Goal: Information Seeking & Learning: Learn about a topic

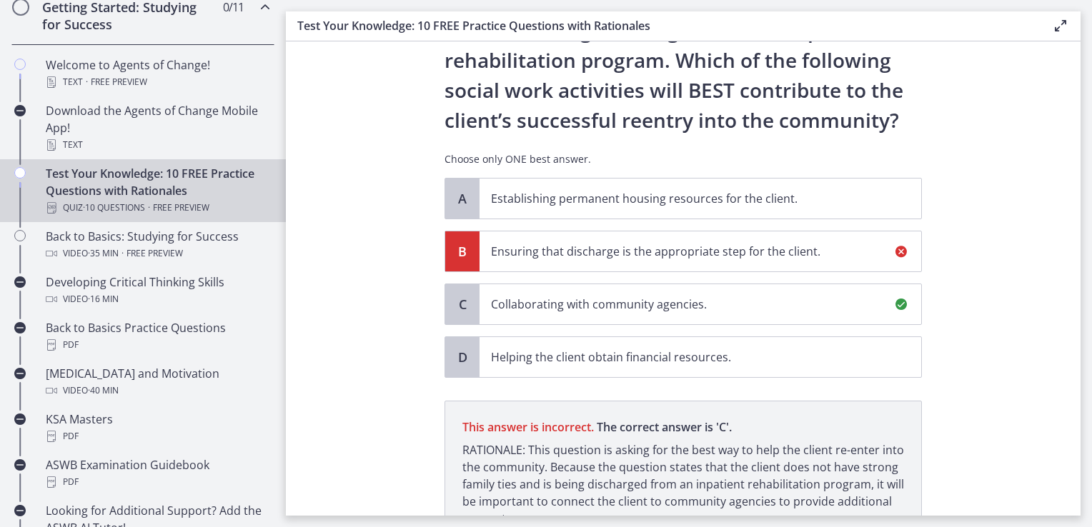
scroll to position [232, 0]
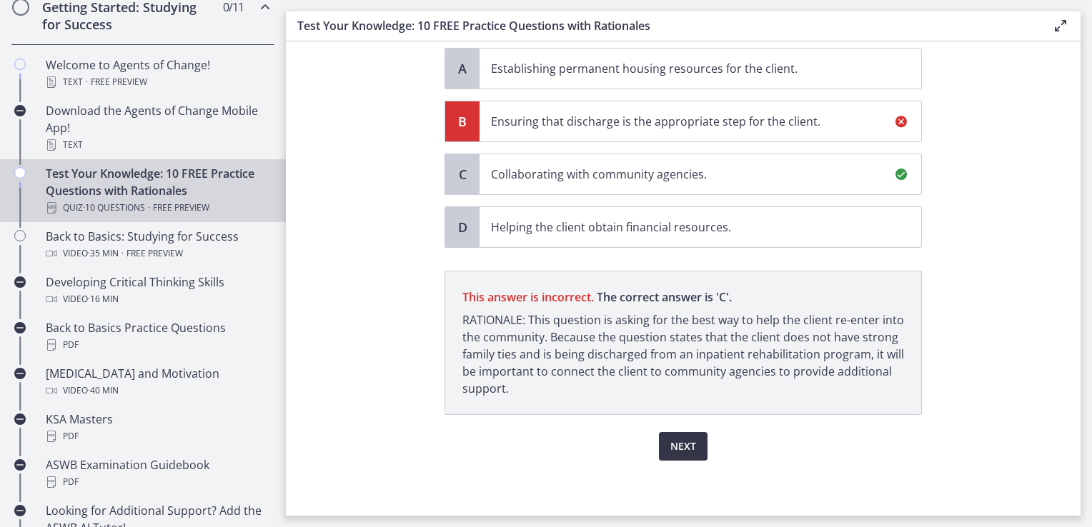
click at [670, 447] on span "Next" at bounding box center [683, 446] width 26 height 17
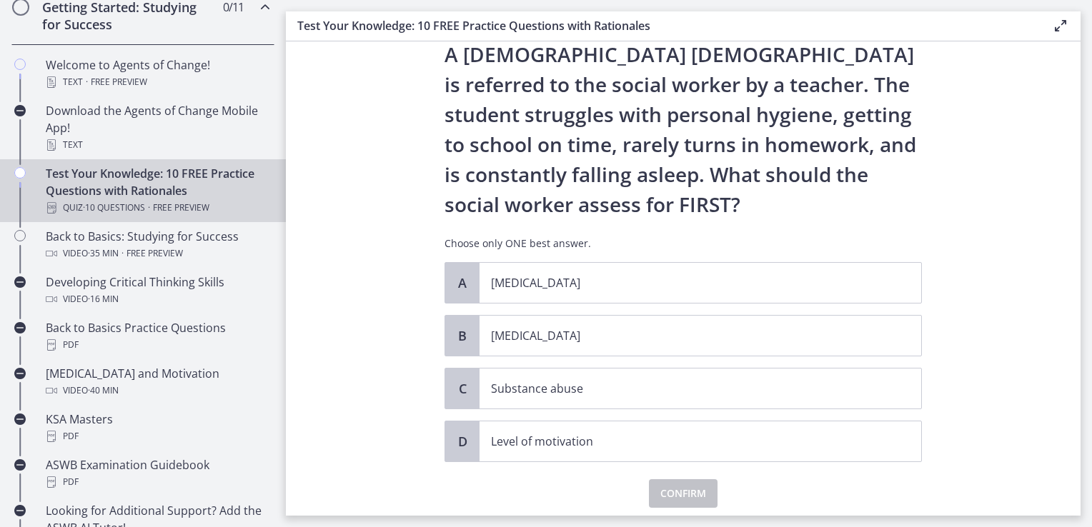
scroll to position [71, 0]
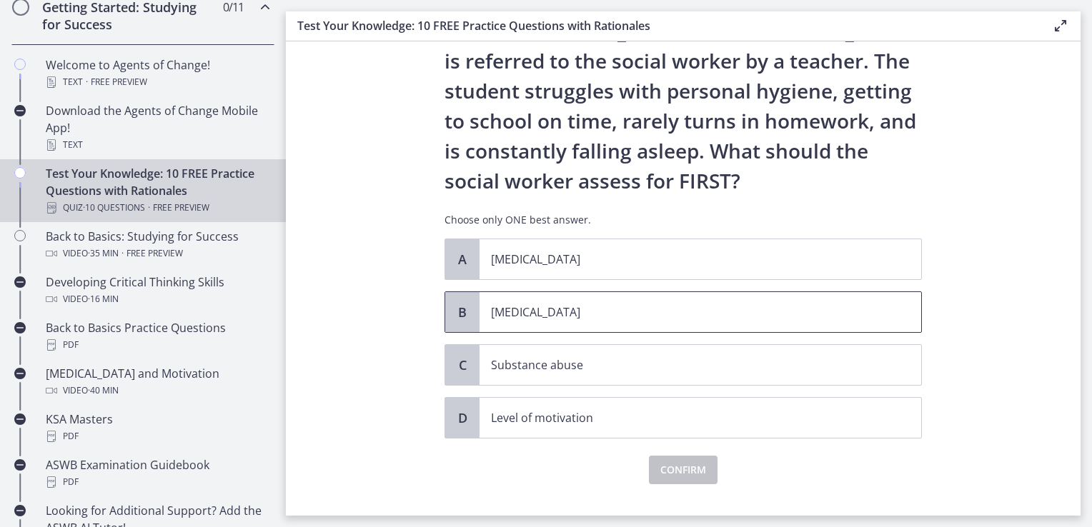
click at [567, 311] on p "Child neglect" at bounding box center [686, 312] width 390 height 17
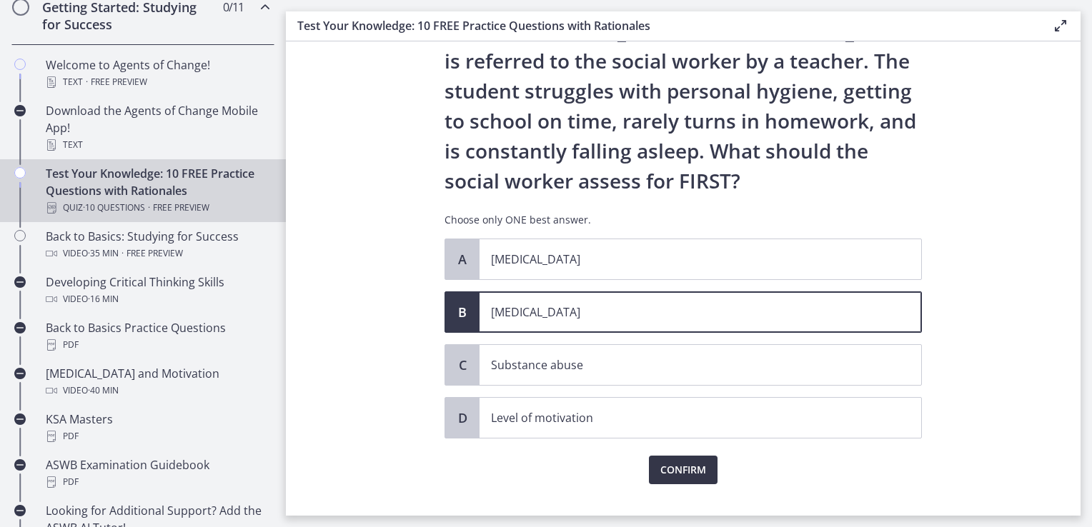
click at [667, 468] on span "Confirm" at bounding box center [683, 470] width 46 height 17
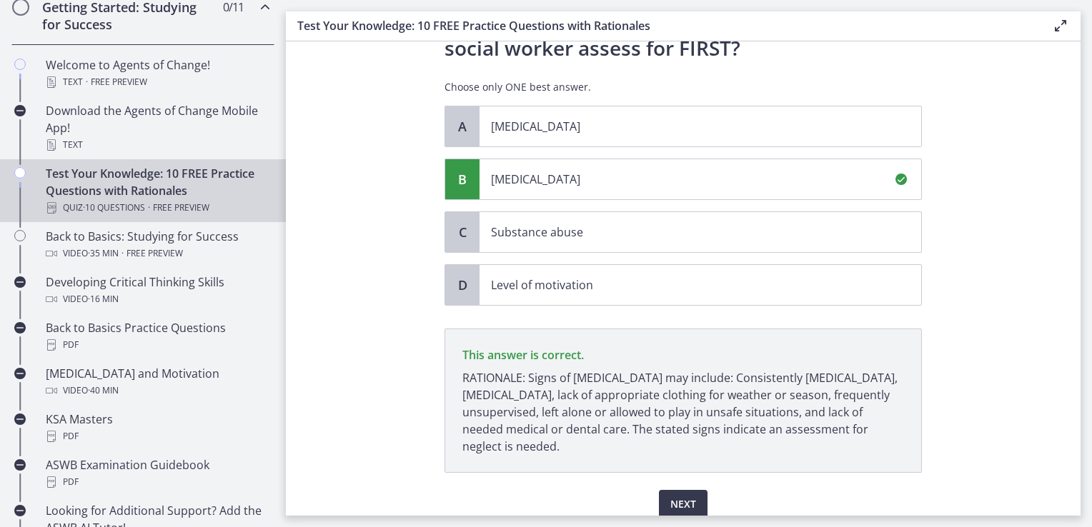
scroll to position [262, 0]
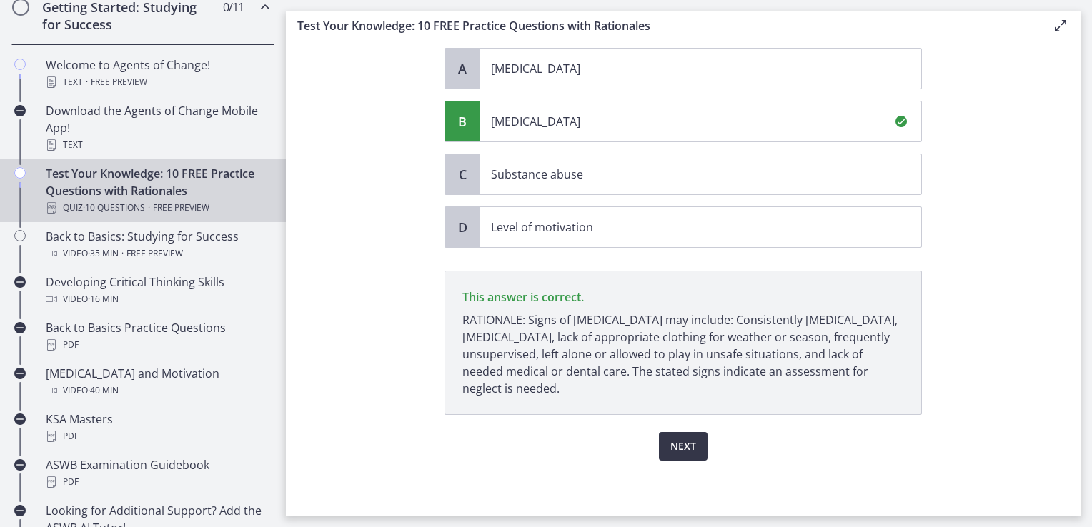
click at [683, 450] on span "Next" at bounding box center [683, 446] width 26 height 17
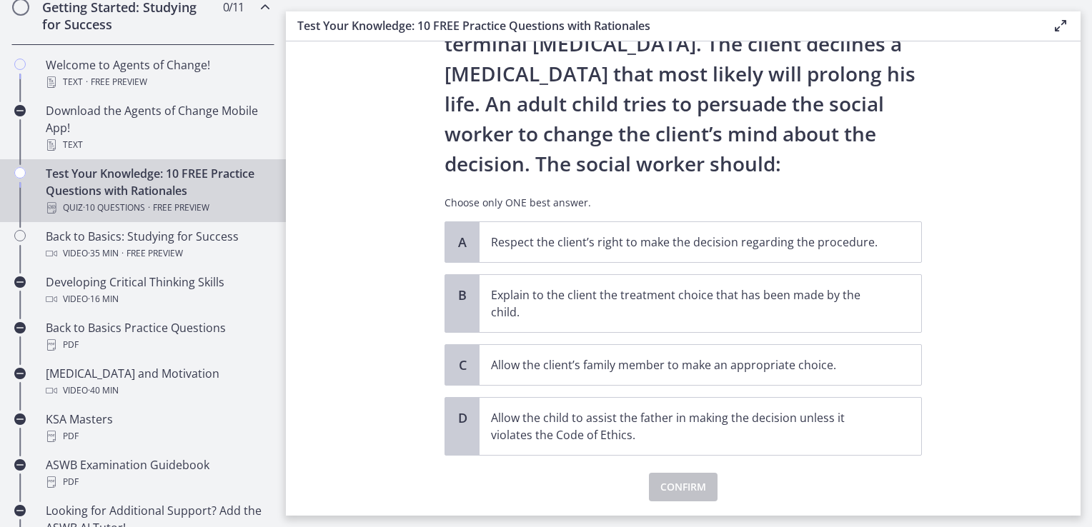
scroll to position [143, 0]
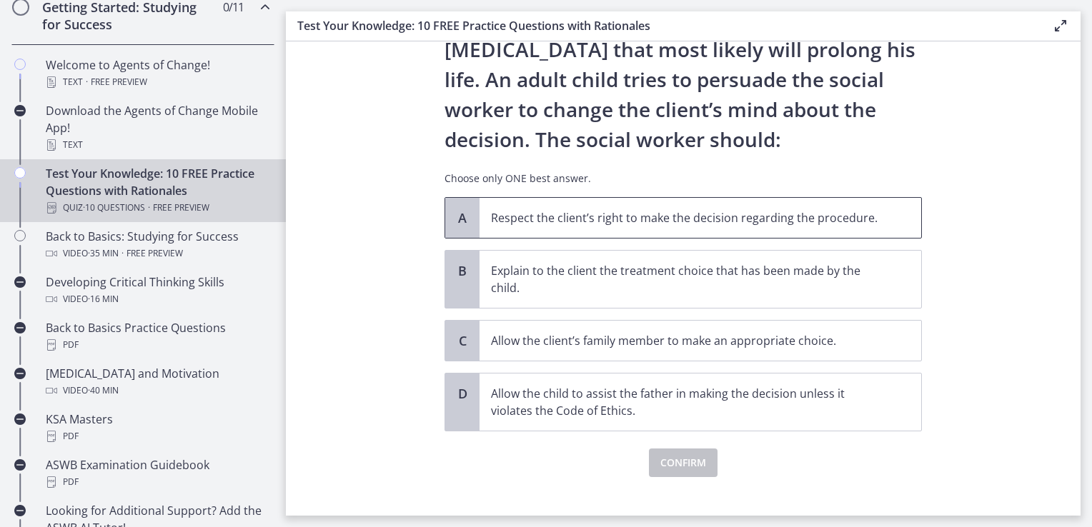
click at [806, 212] on p "Respect the client’s right to make the decision regarding the procedure." at bounding box center [686, 217] width 390 height 17
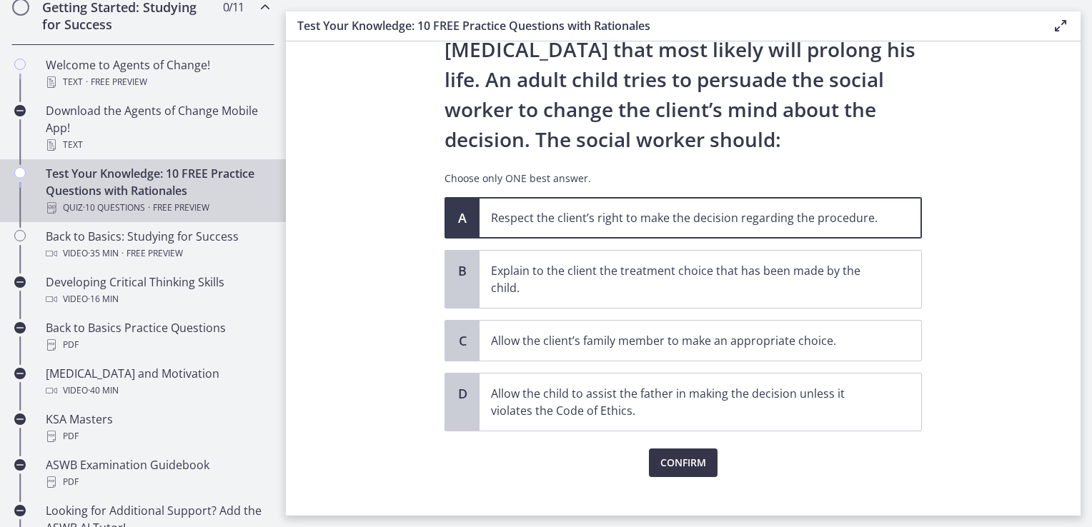
click at [698, 467] on span "Confirm" at bounding box center [683, 463] width 46 height 17
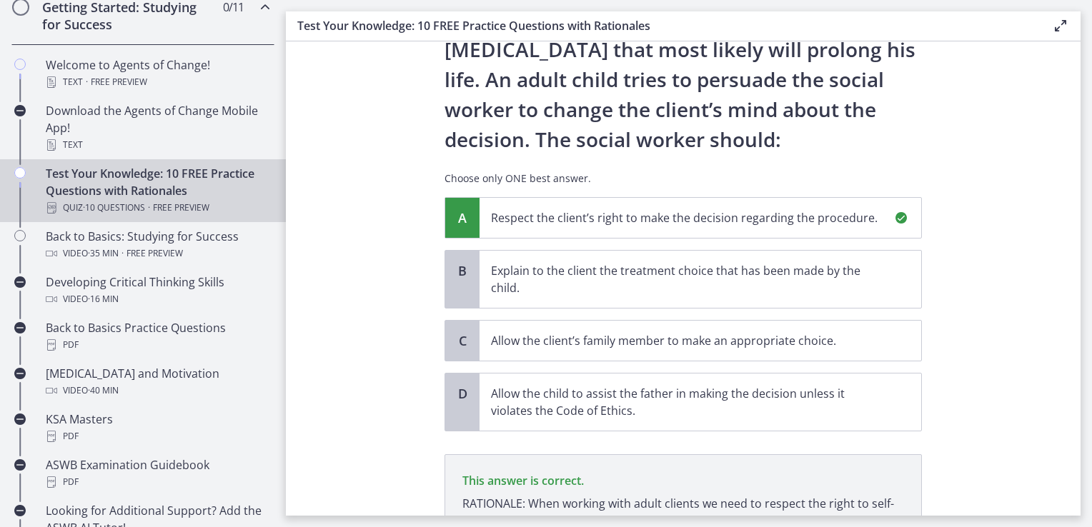
scroll to position [309, 0]
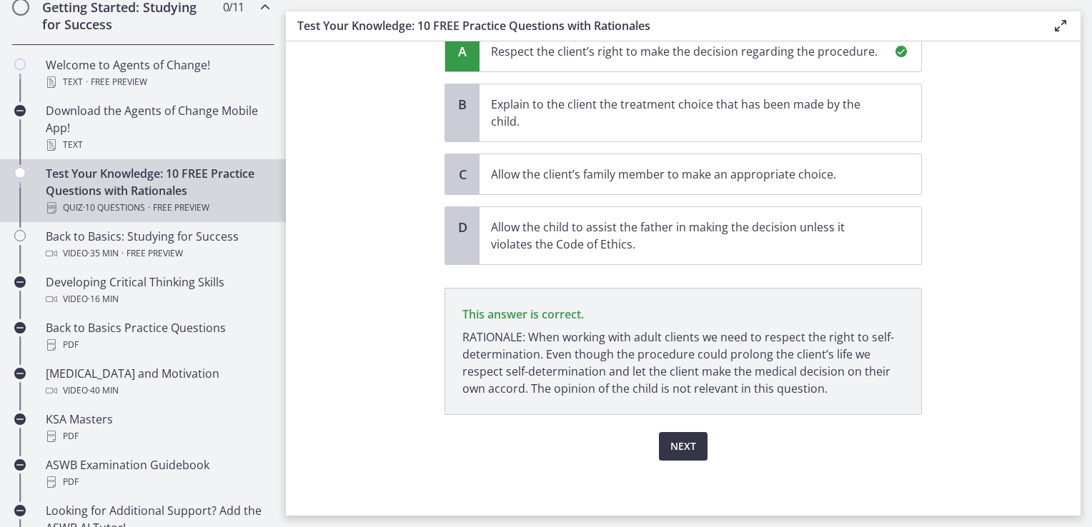
click at [689, 445] on span "Next" at bounding box center [683, 446] width 26 height 17
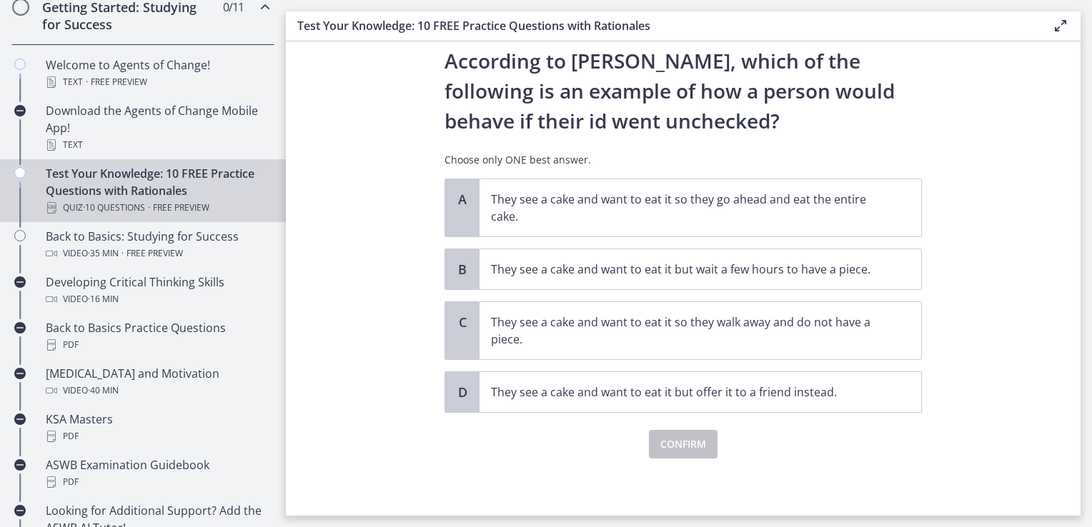
scroll to position [0, 0]
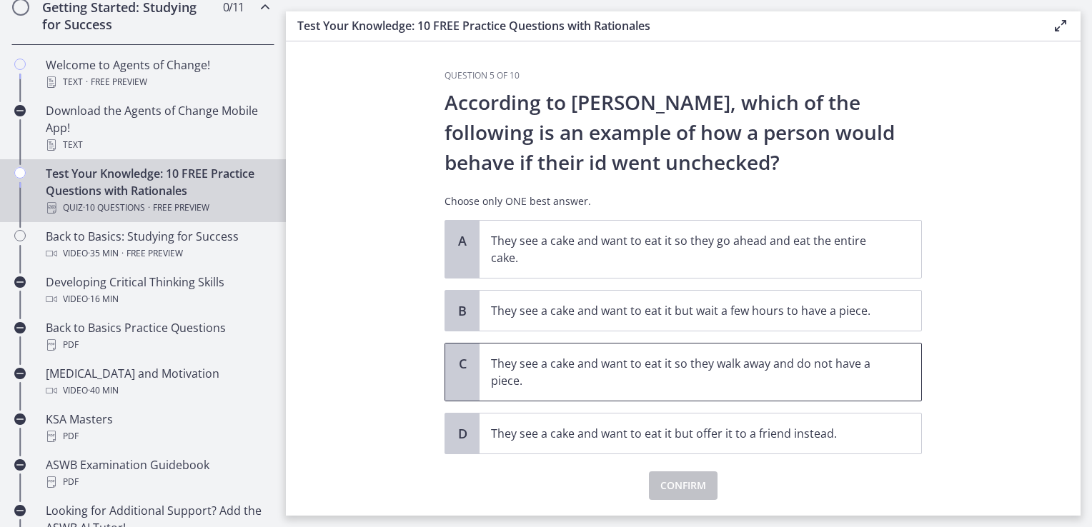
click at [817, 360] on p "They see a cake and want to eat it so they walk away and do not have a piece." at bounding box center [686, 372] width 390 height 34
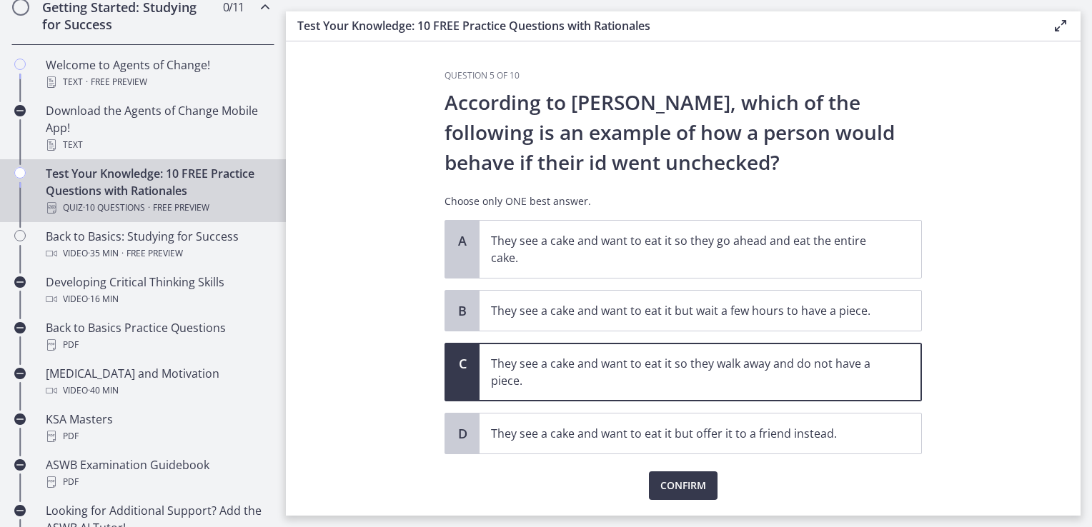
scroll to position [40, 0]
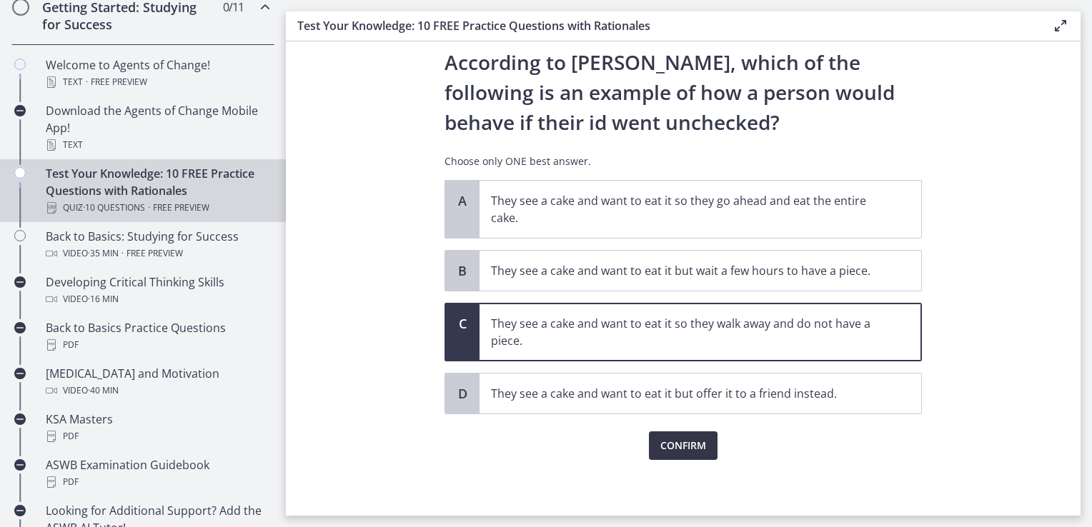
click at [689, 453] on span "Confirm" at bounding box center [683, 445] width 46 height 17
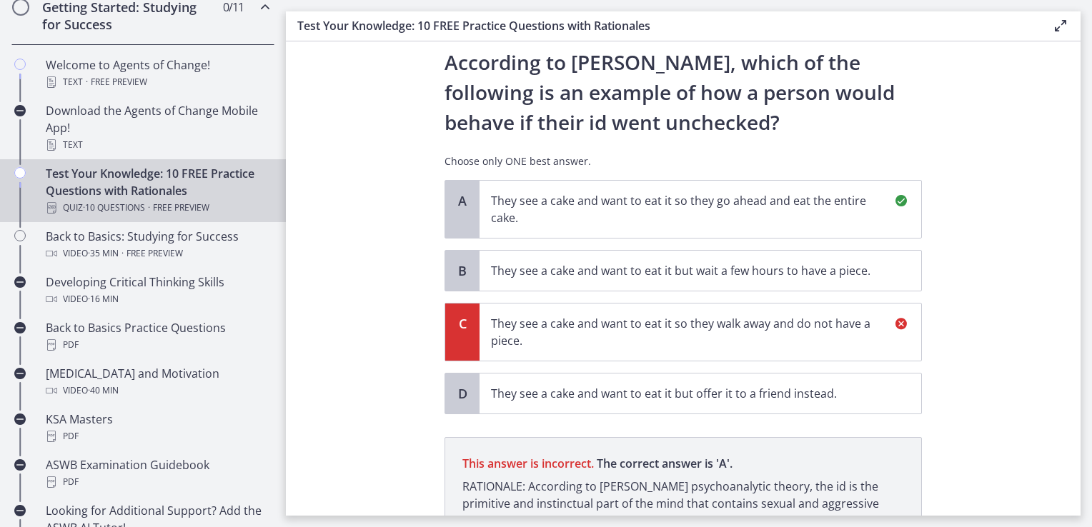
scroll to position [189, 0]
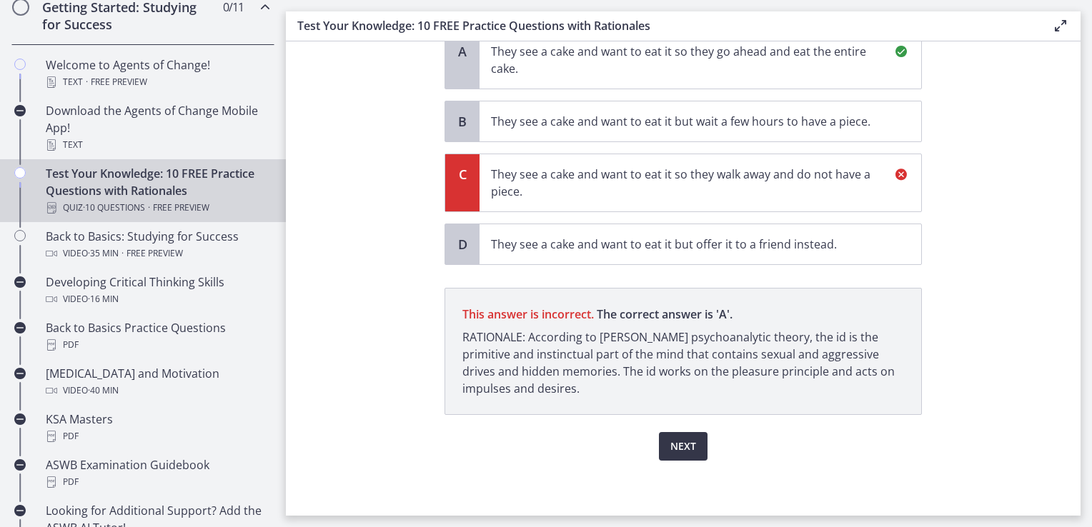
click at [677, 449] on span "Next" at bounding box center [683, 446] width 26 height 17
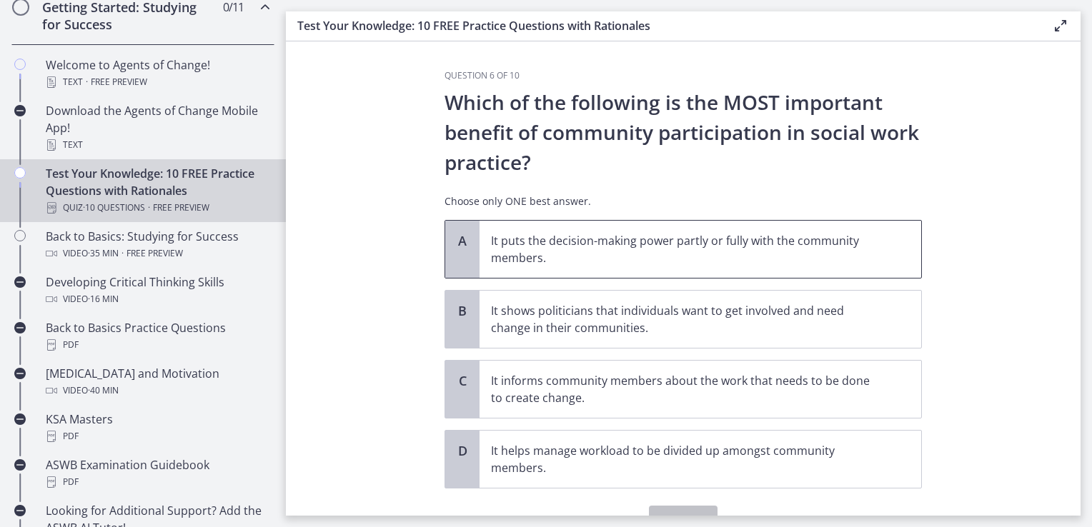
click at [784, 250] on p "It puts the decision-making power partly or fully with the community members." at bounding box center [686, 249] width 390 height 34
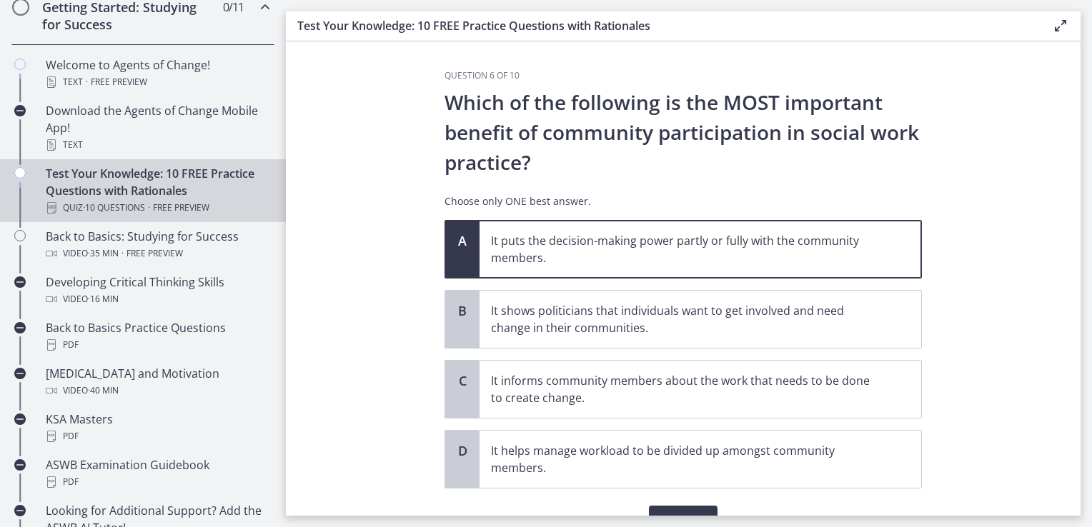
scroll to position [71, 0]
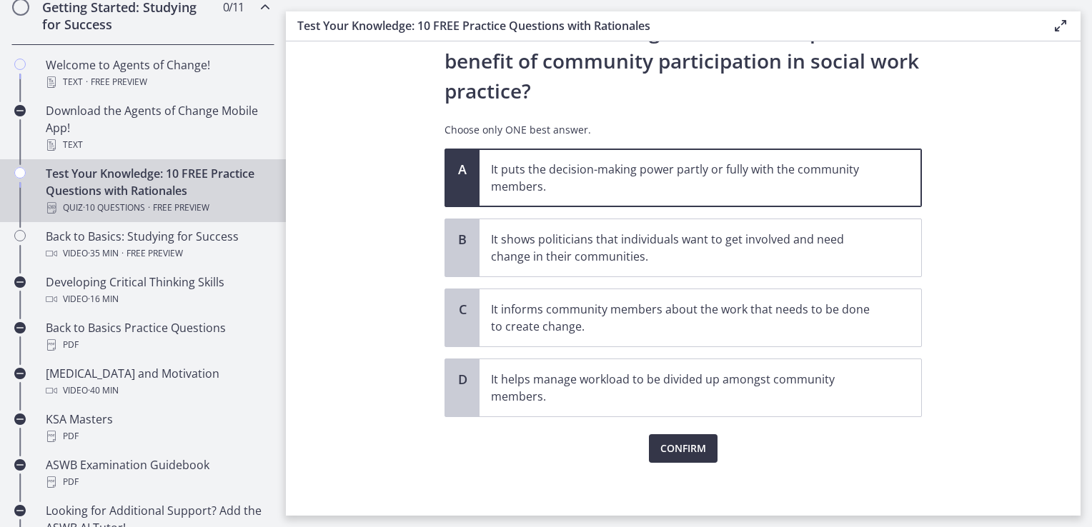
click at [674, 453] on span "Confirm" at bounding box center [683, 448] width 46 height 17
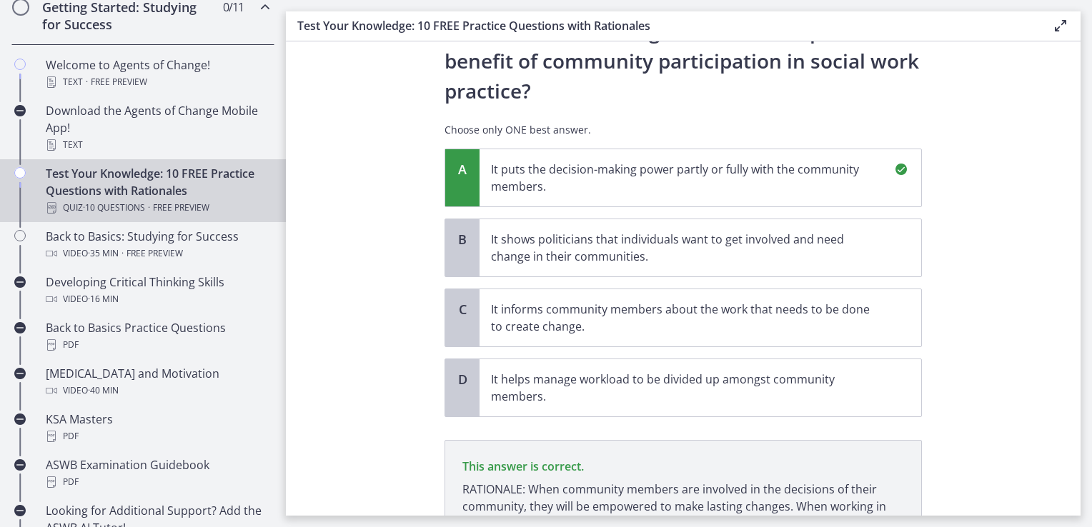
scroll to position [224, 0]
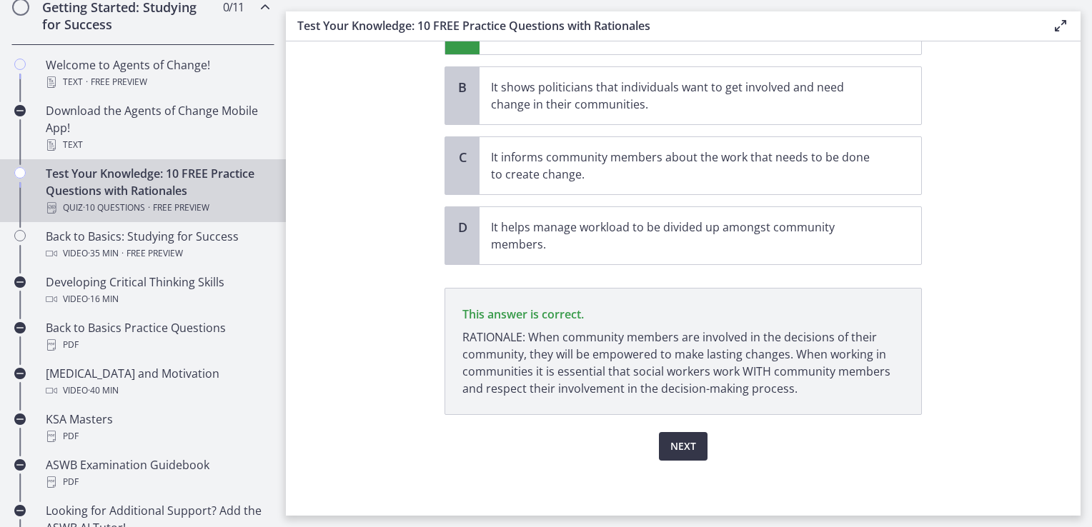
click at [672, 449] on span "Next" at bounding box center [683, 446] width 26 height 17
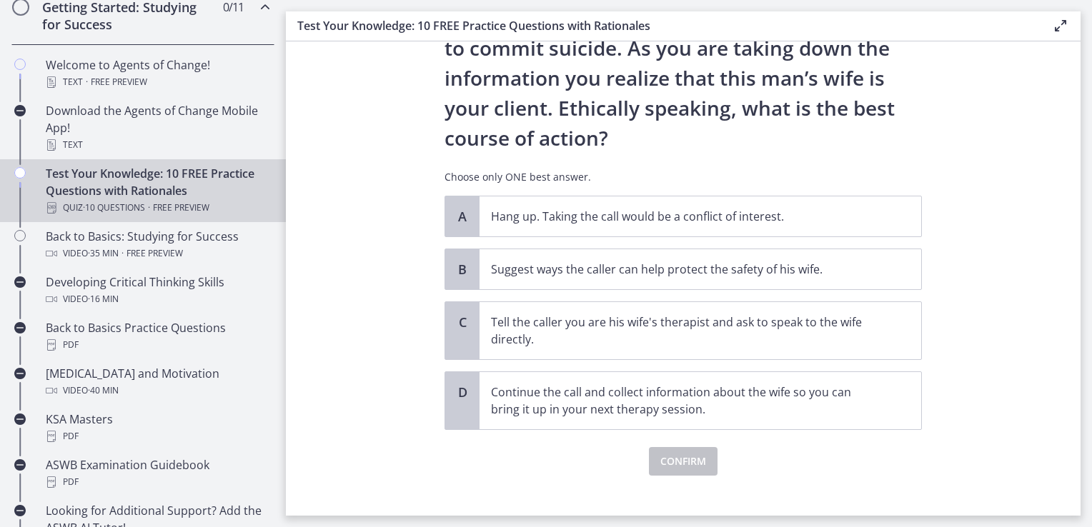
scroll to position [189, 0]
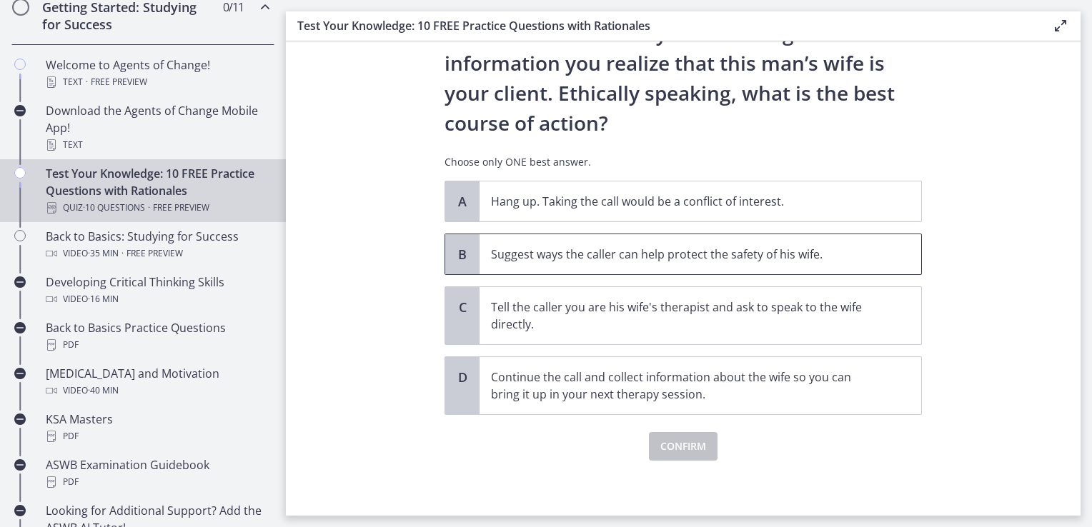
click at [812, 250] on p "Suggest ways the caller can help protect the safety of his wife." at bounding box center [686, 254] width 390 height 17
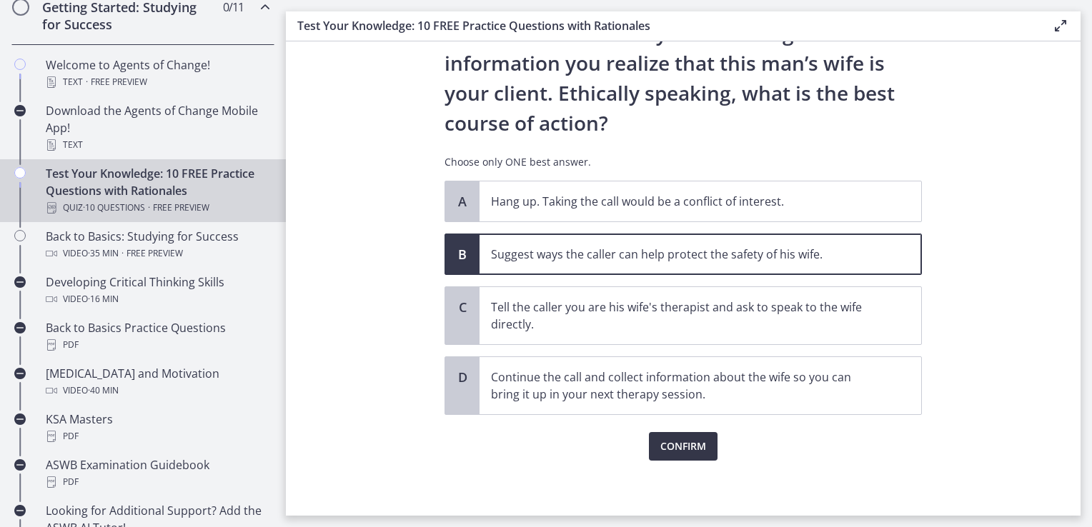
click at [677, 447] on span "Confirm" at bounding box center [683, 446] width 46 height 17
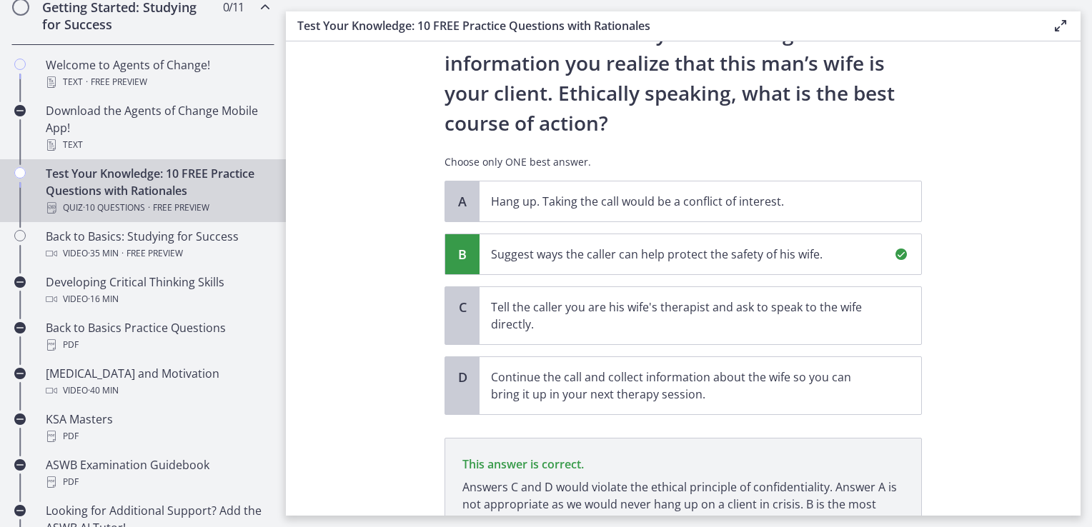
scroll to position [322, 0]
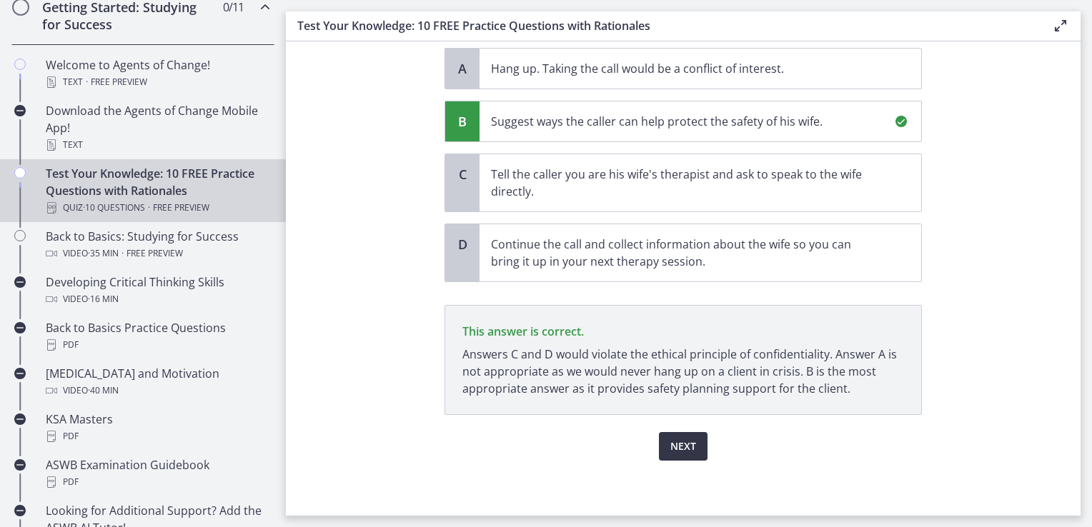
click at [698, 455] on button "Next" at bounding box center [683, 446] width 49 height 29
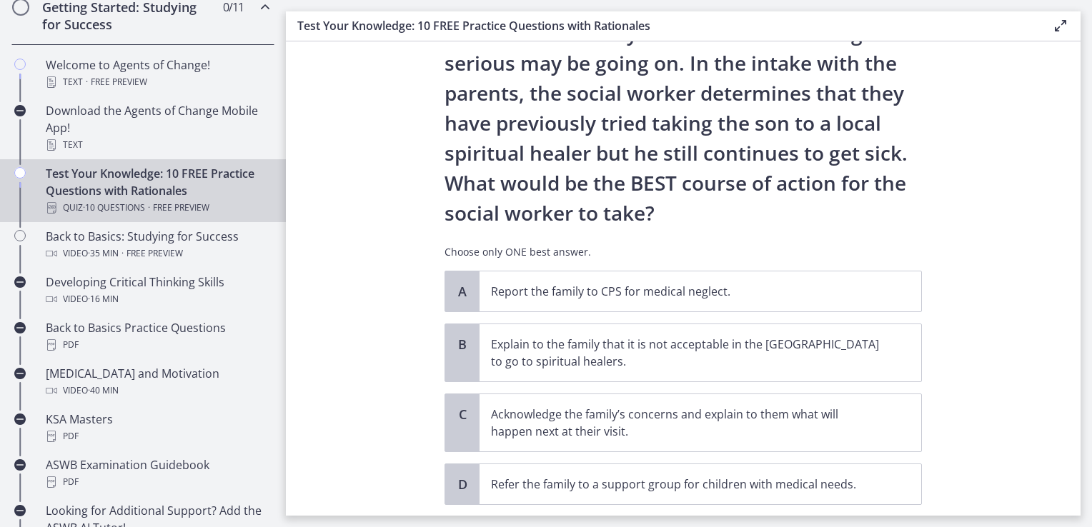
scroll to position [214, 0]
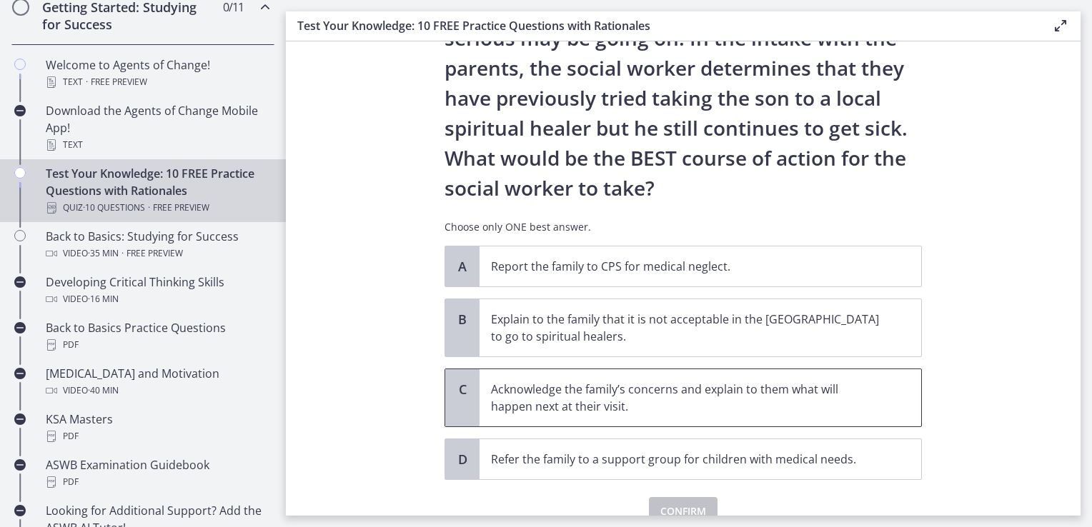
click at [754, 410] on p "Acknowledge the family’s concerns and explain to them what will happen next at …" at bounding box center [686, 398] width 390 height 34
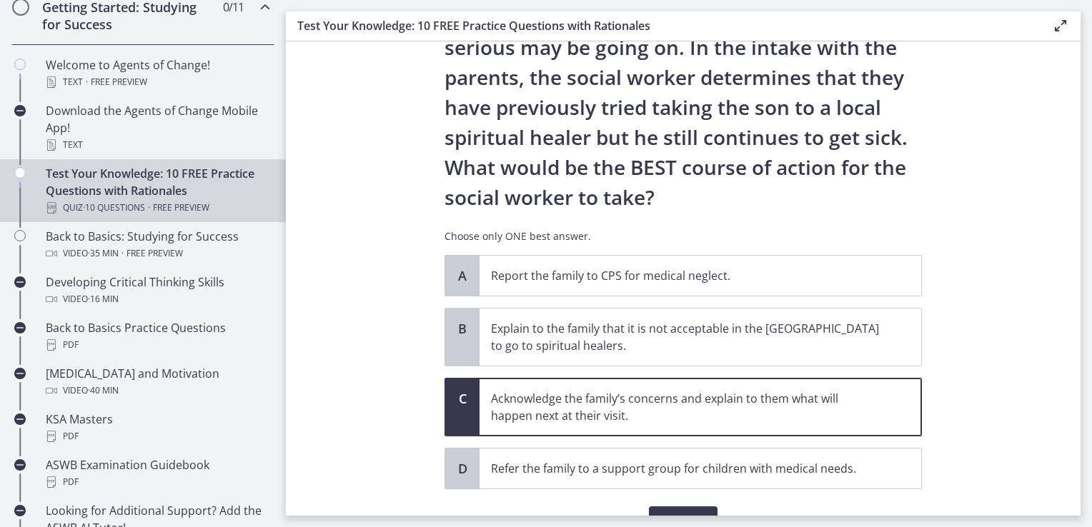
scroll to position [280, 0]
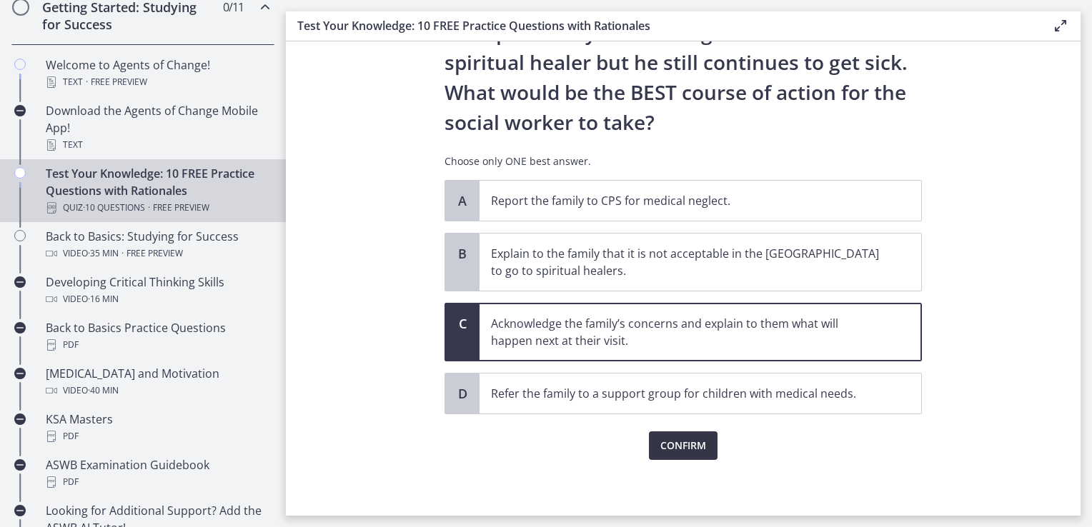
click at [691, 447] on span "Confirm" at bounding box center [683, 445] width 46 height 17
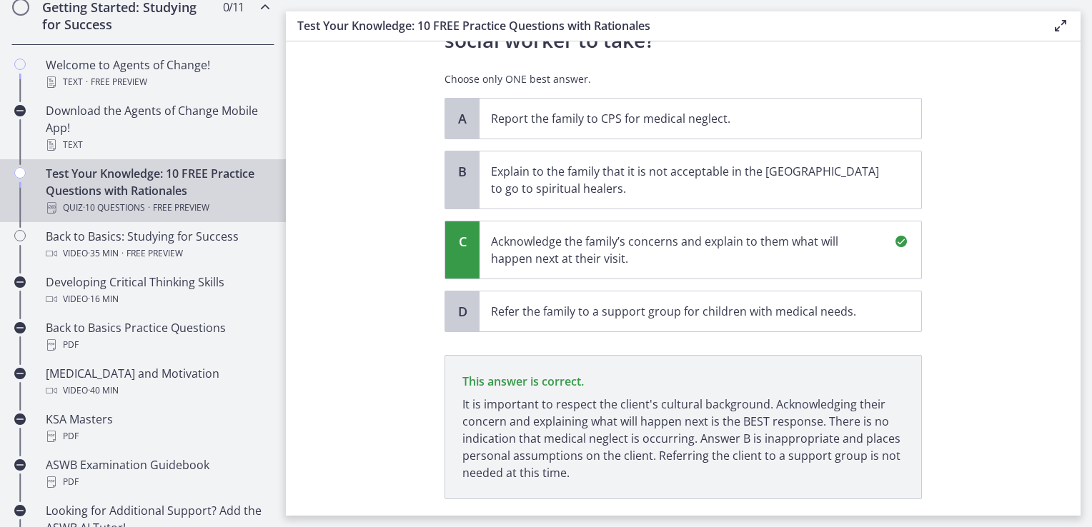
scroll to position [447, 0]
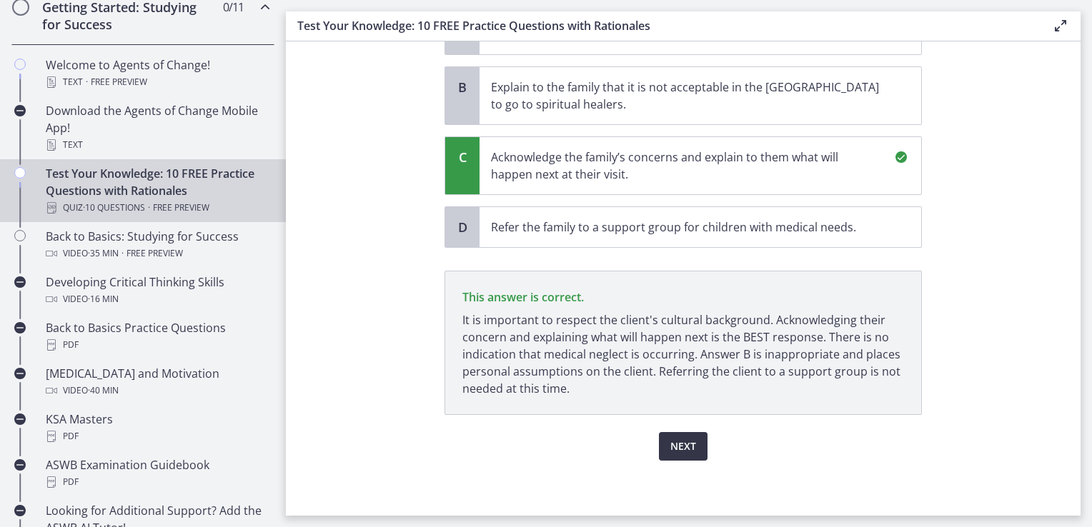
click at [685, 457] on button "Next" at bounding box center [683, 446] width 49 height 29
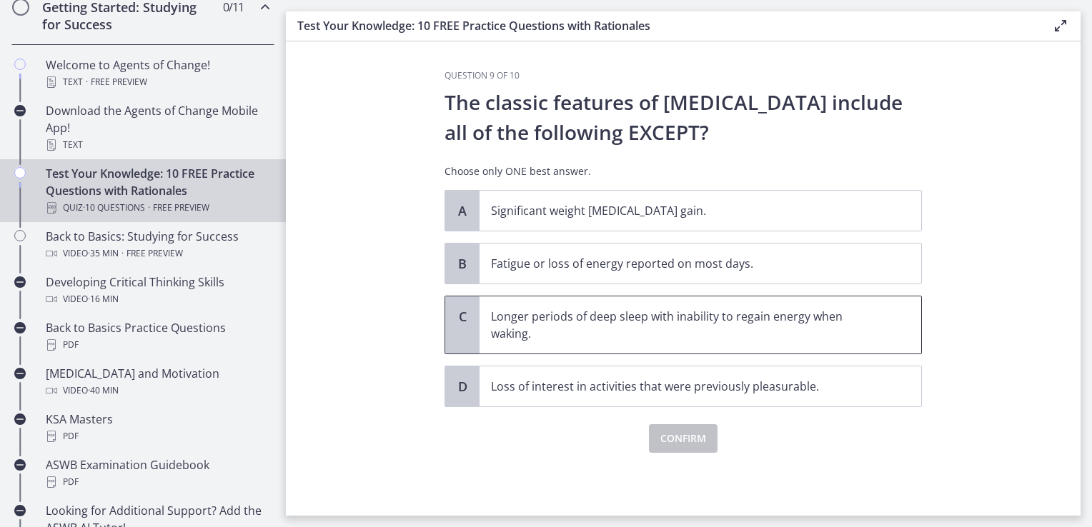
click at [812, 338] on p "Longer periods of deep sleep with inability to regain energy when waking." at bounding box center [686, 325] width 390 height 34
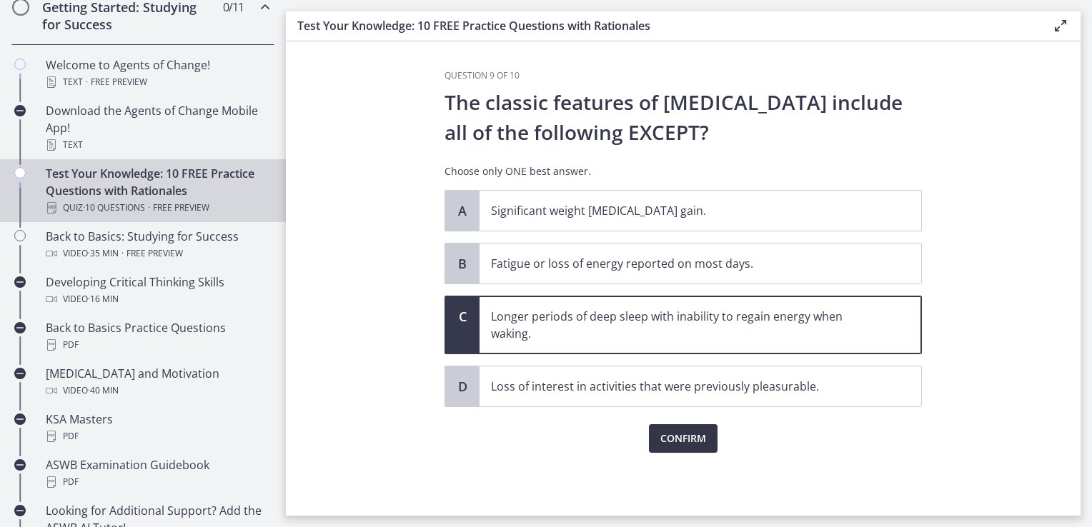
click at [682, 444] on span "Confirm" at bounding box center [683, 438] width 46 height 17
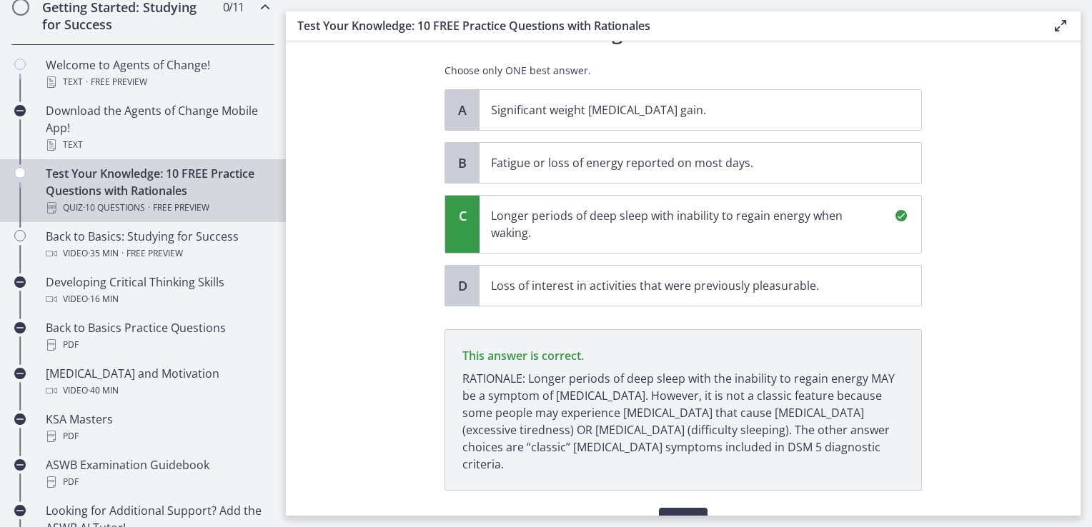
scroll to position [159, 0]
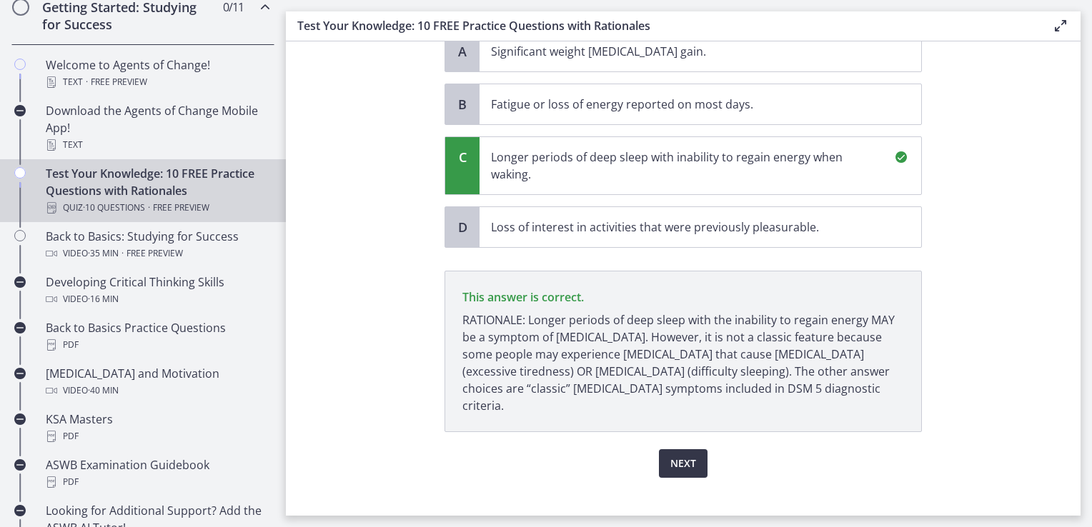
click at [688, 458] on button "Next" at bounding box center [683, 464] width 49 height 29
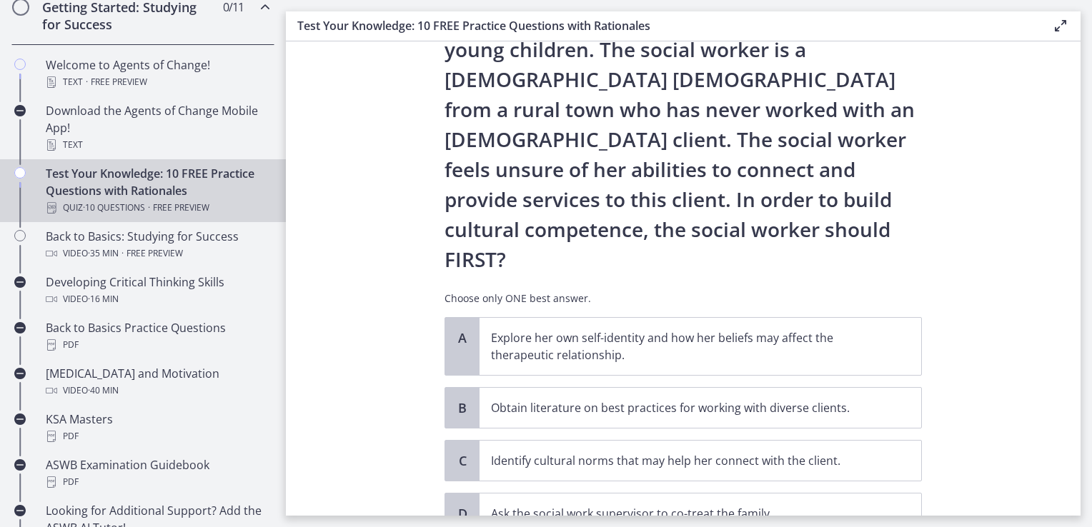
scroll to position [203, 0]
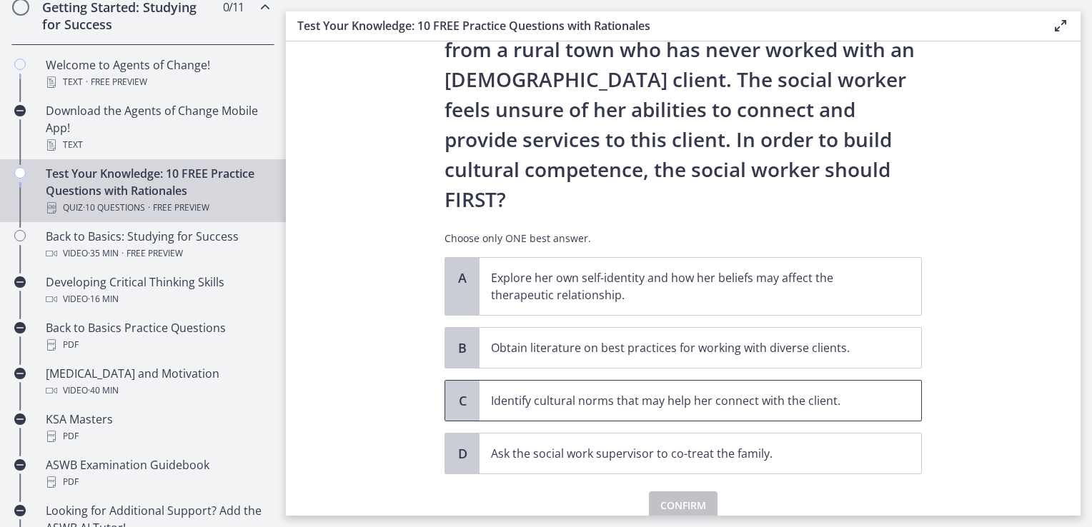
click at [837, 381] on span "Identify cultural norms that may help her connect with the client." at bounding box center [701, 401] width 442 height 40
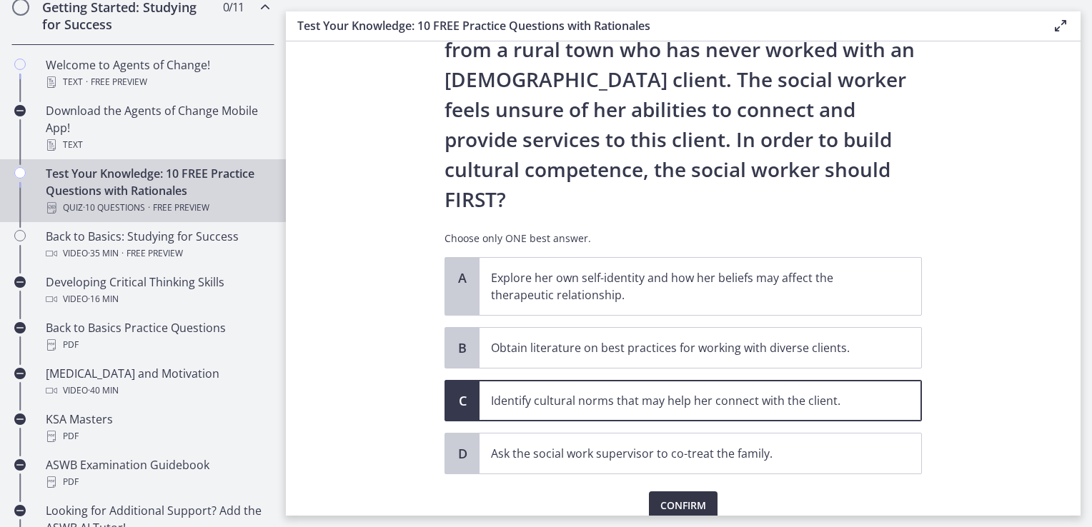
click at [702, 492] on button "Confirm" at bounding box center [683, 506] width 69 height 29
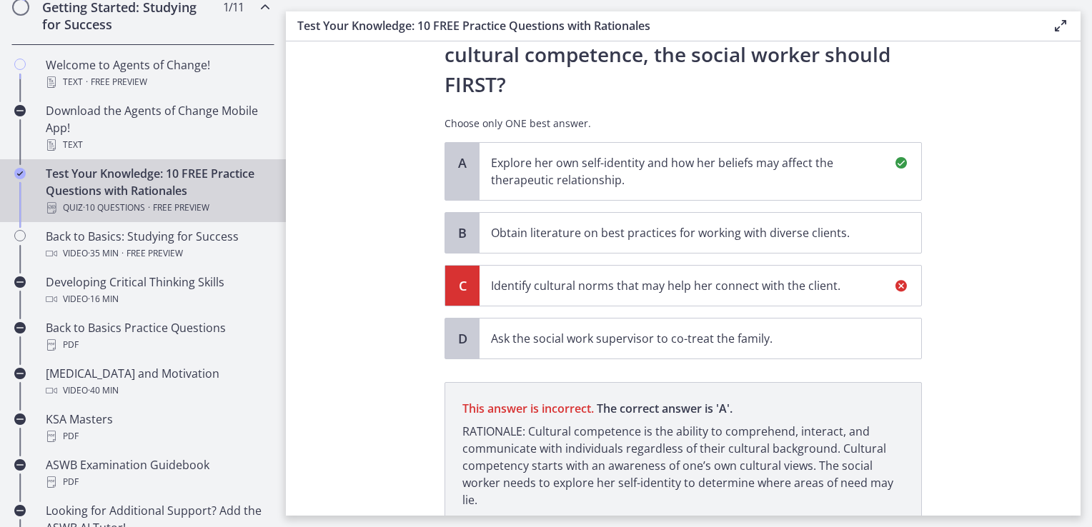
scroll to position [370, 0]
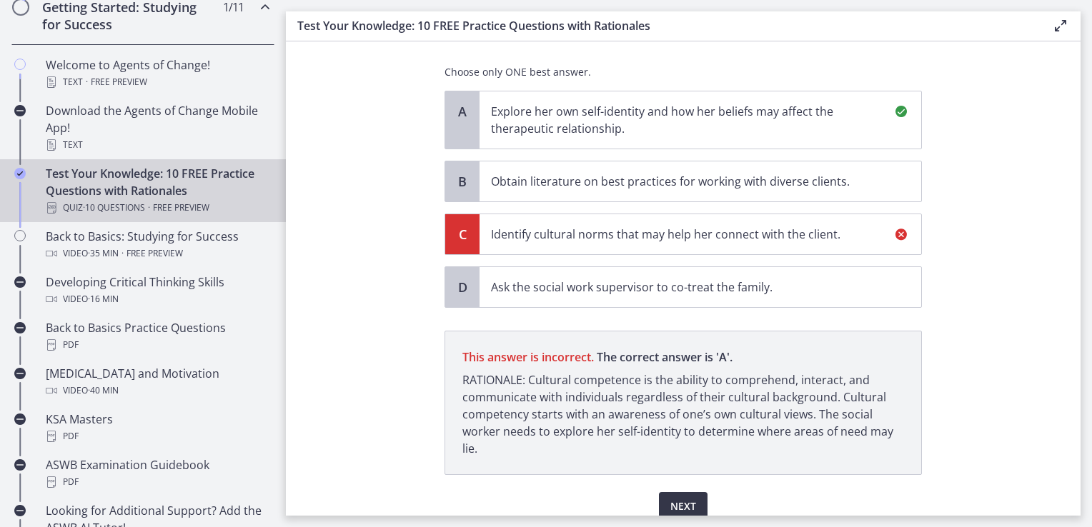
click at [662, 492] on button "Next" at bounding box center [683, 506] width 49 height 29
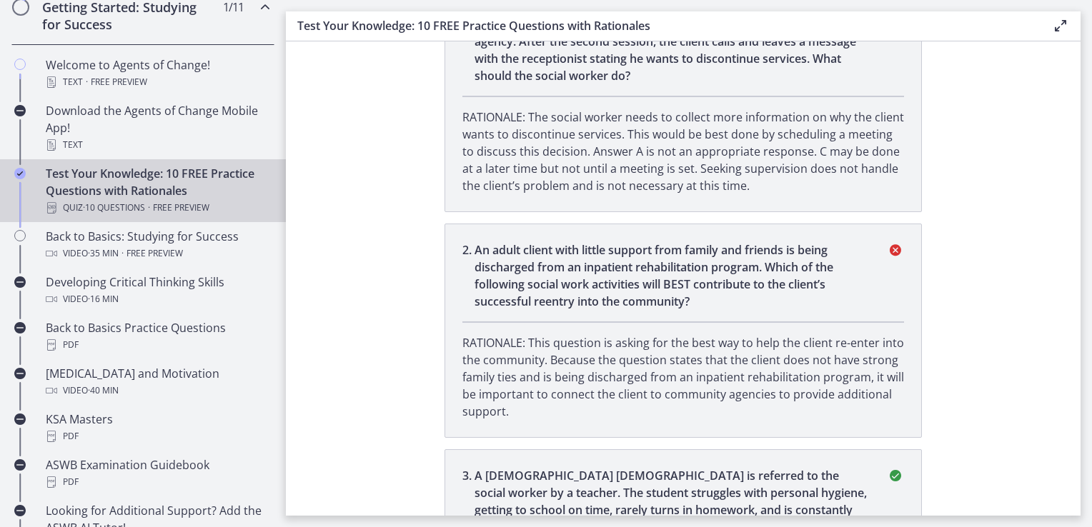
scroll to position [0, 0]
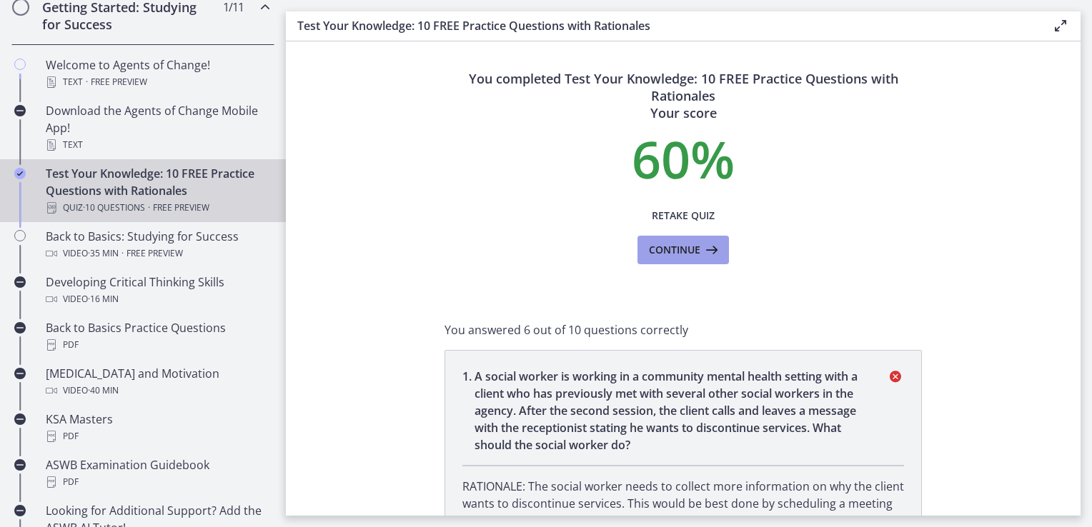
click at [699, 262] on button "Continue" at bounding box center [683, 250] width 91 height 29
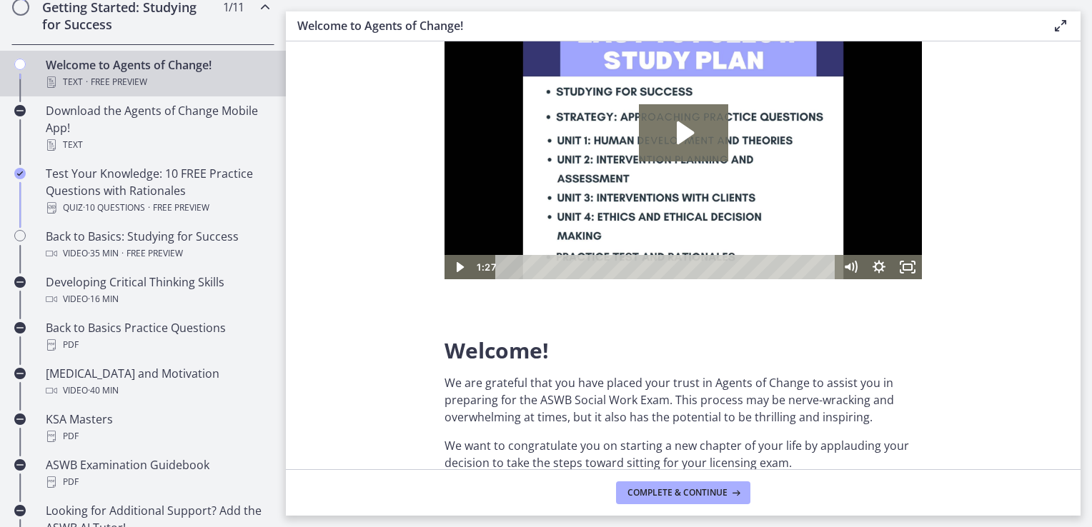
scroll to position [71, 0]
click at [675, 109] on icon "Play Video: c1o6hcmjueu5qasqsu00.mp4" at bounding box center [683, 132] width 89 height 57
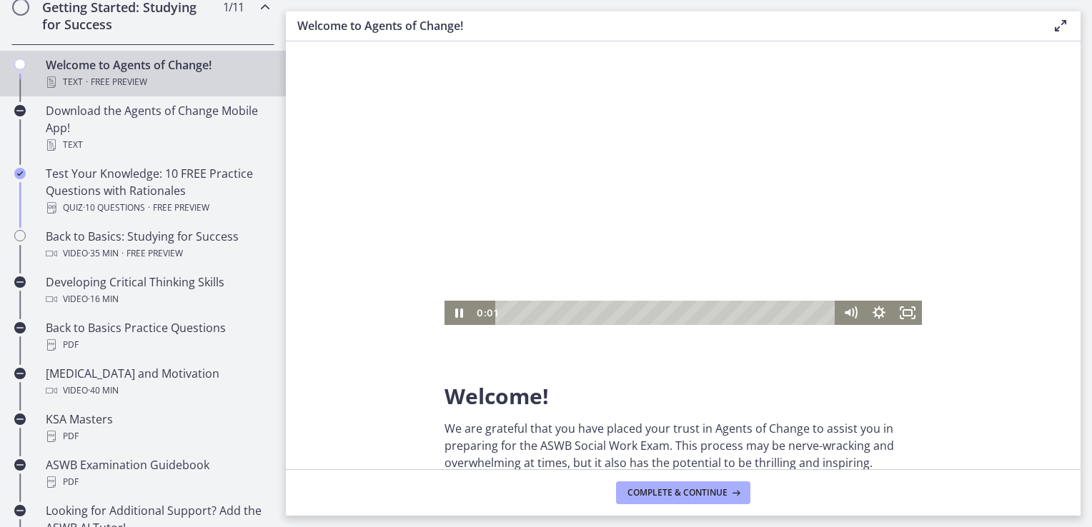
scroll to position [0, 0]
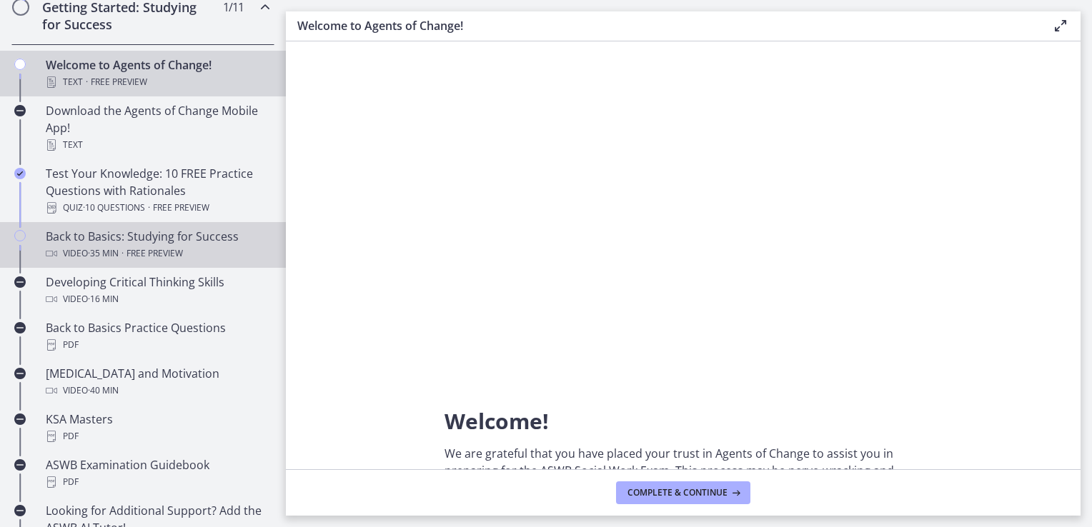
click at [172, 245] on span "Free preview" at bounding box center [155, 253] width 56 height 17
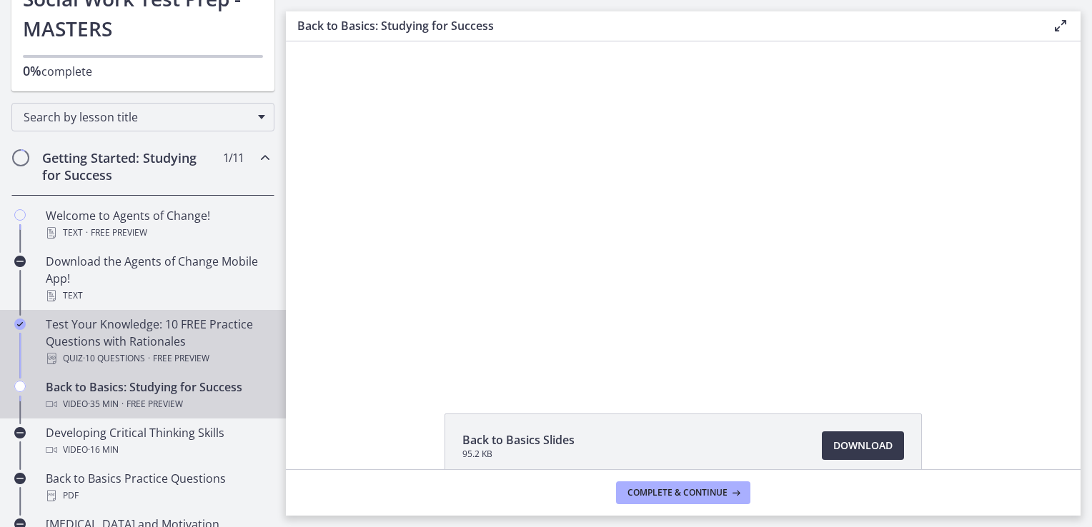
scroll to position [157, 0]
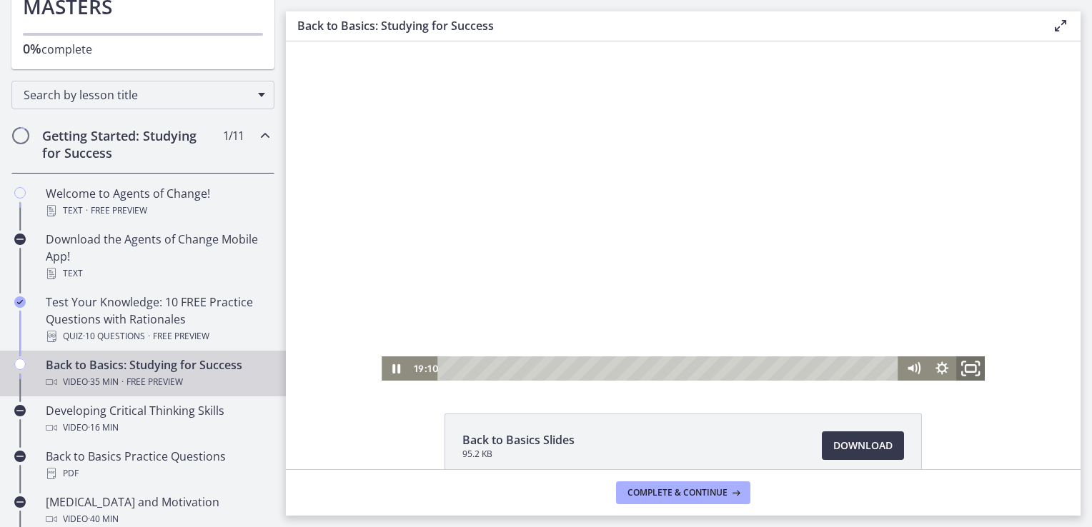
click at [969, 373] on icon "Fullscreen" at bounding box center [970, 369] width 34 height 29
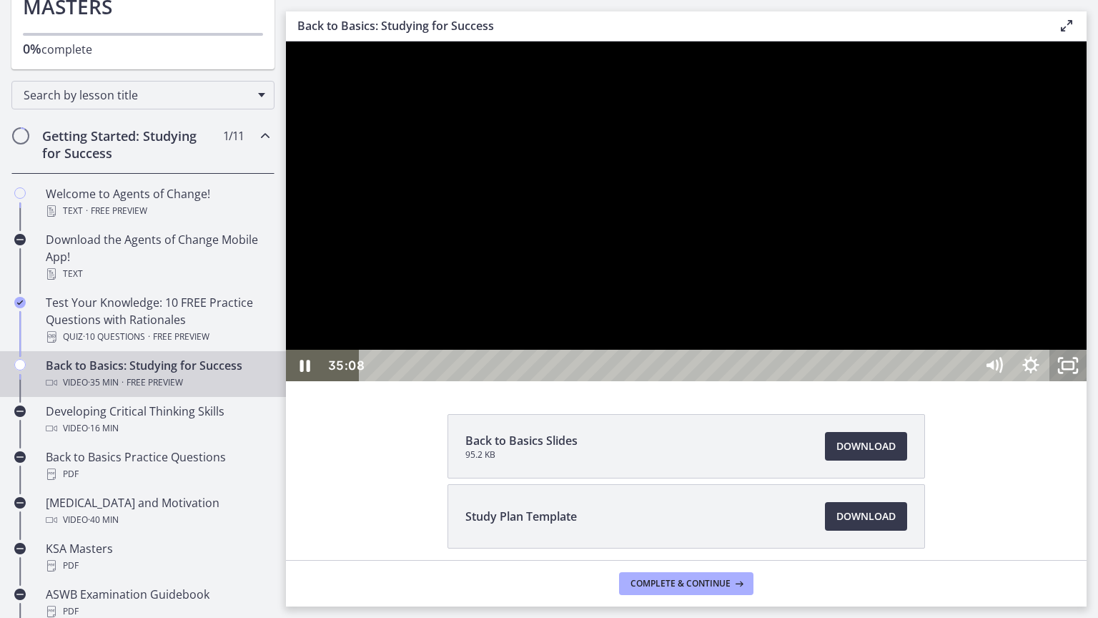
click at [1086, 381] on icon "Unfullscreen" at bounding box center [1067, 365] width 37 height 31
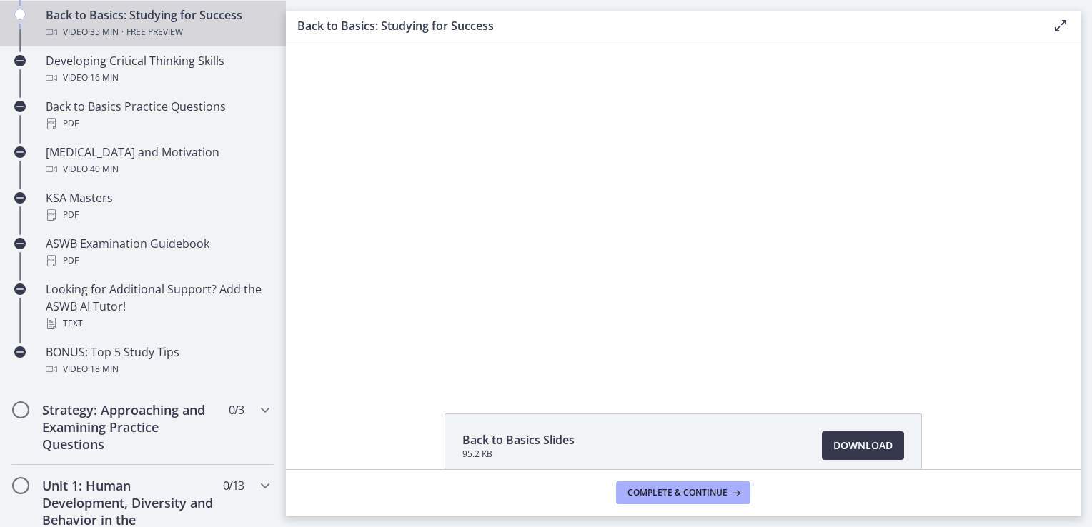
scroll to position [443, 0]
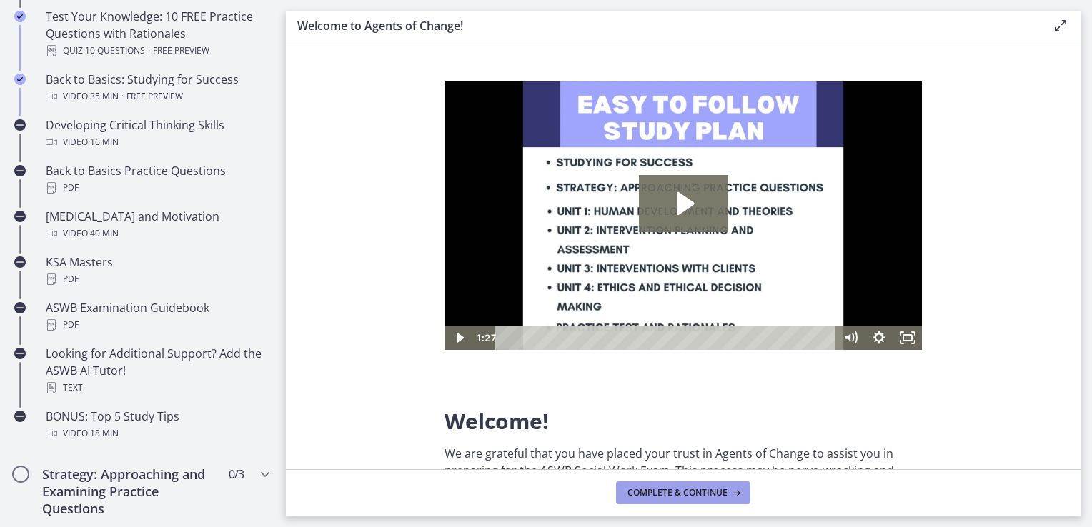
click at [715, 502] on button "Complete & continue" at bounding box center [683, 493] width 134 height 23
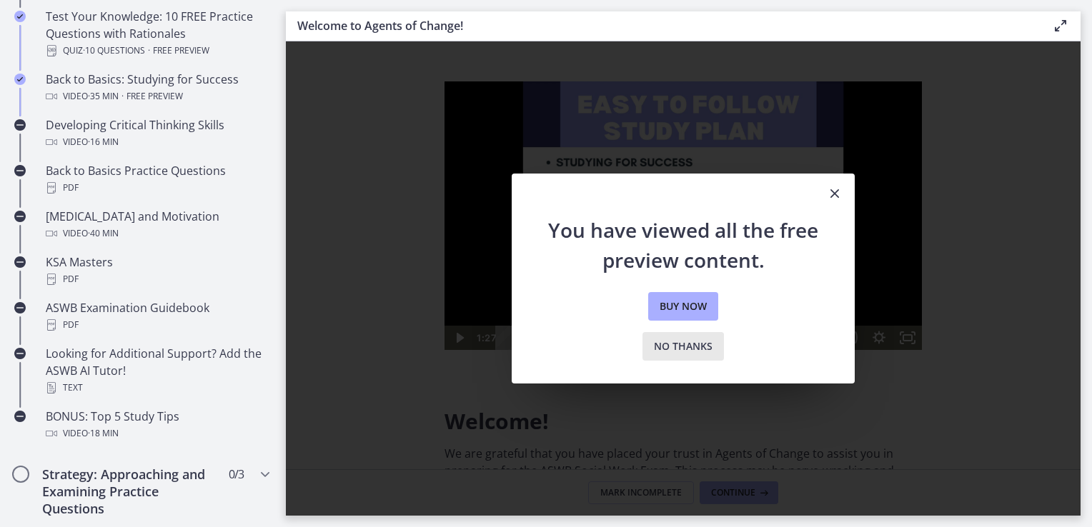
click at [692, 347] on span "No thanks" at bounding box center [683, 346] width 59 height 17
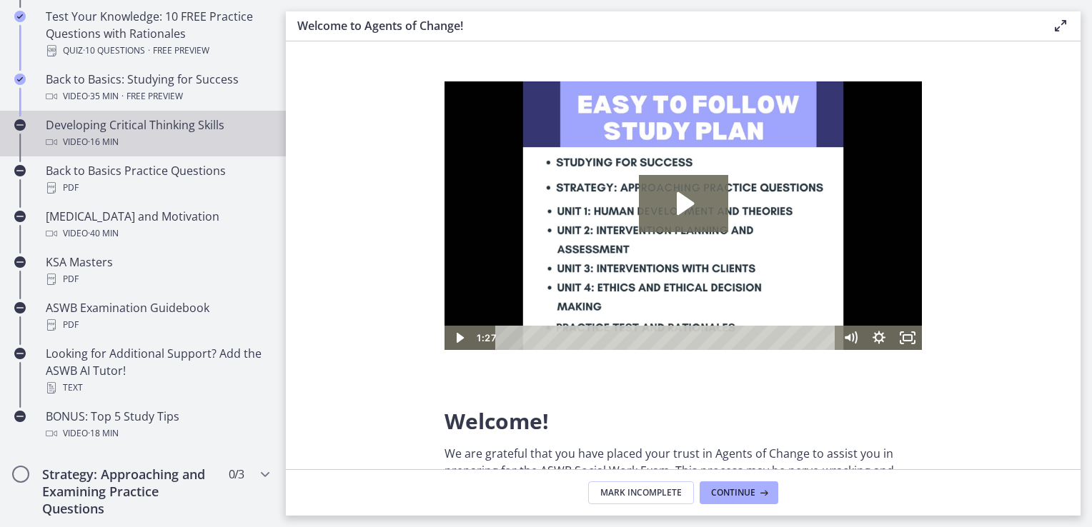
click at [69, 145] on div "Video · 16 min" at bounding box center [157, 142] width 223 height 17
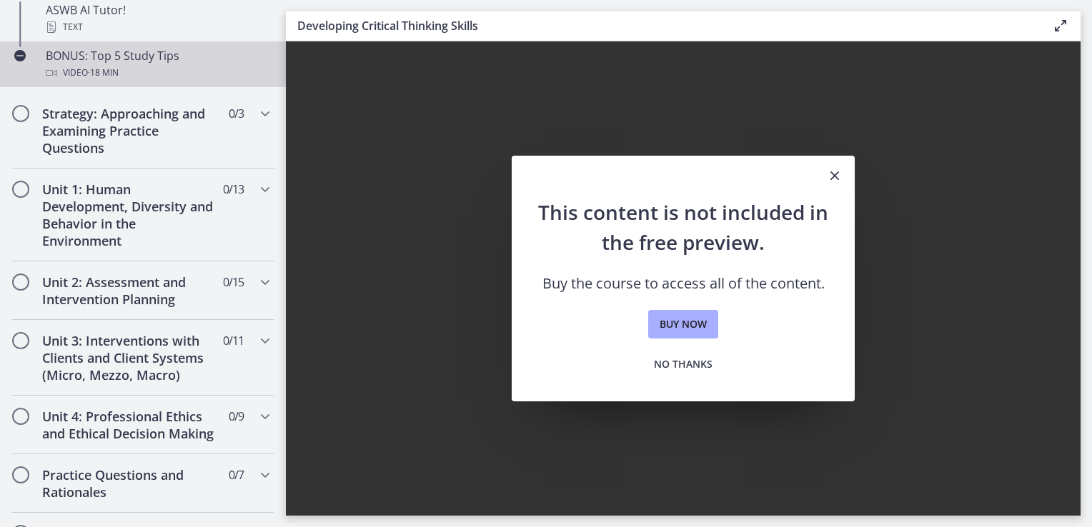
scroll to position [872, 0]
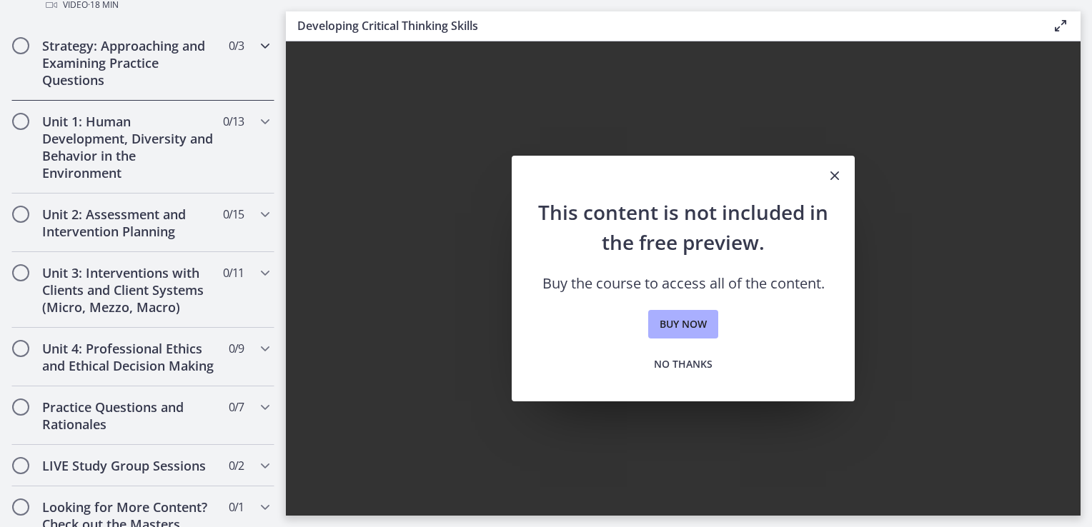
click at [99, 68] on h2 "Strategy: Approaching and Examining Practice Questions" at bounding box center [129, 62] width 174 height 51
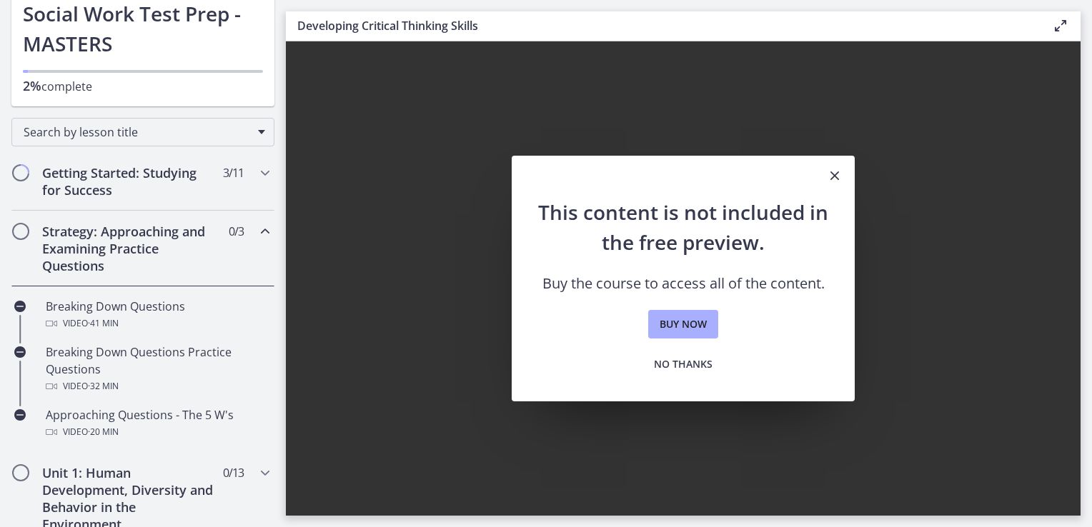
scroll to position [0, 0]
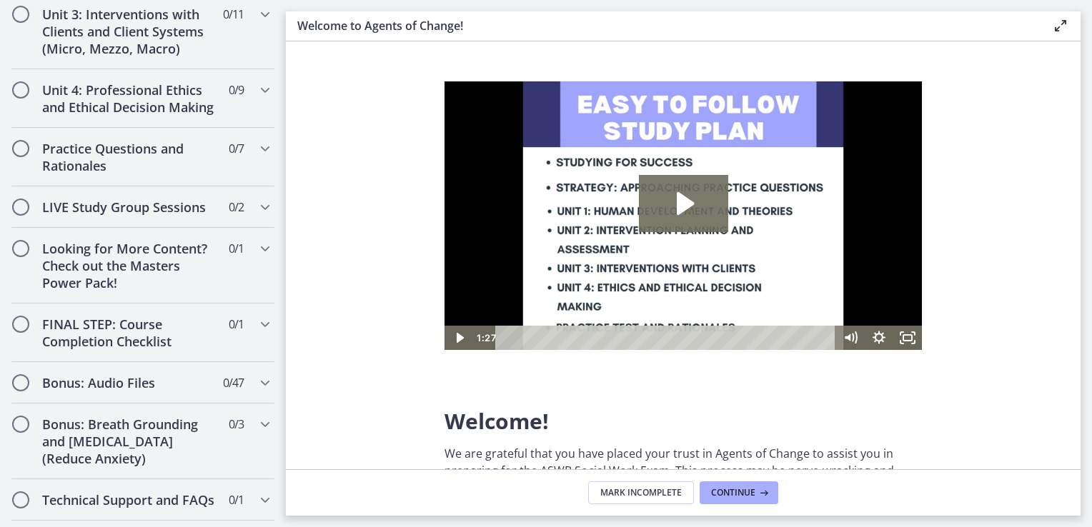
scroll to position [1229, 0]
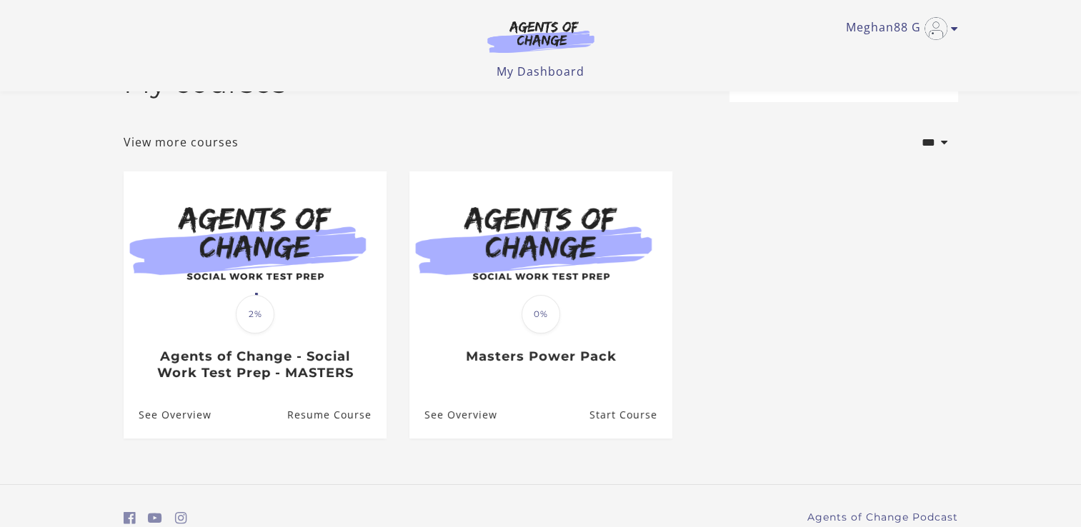
scroll to position [71, 0]
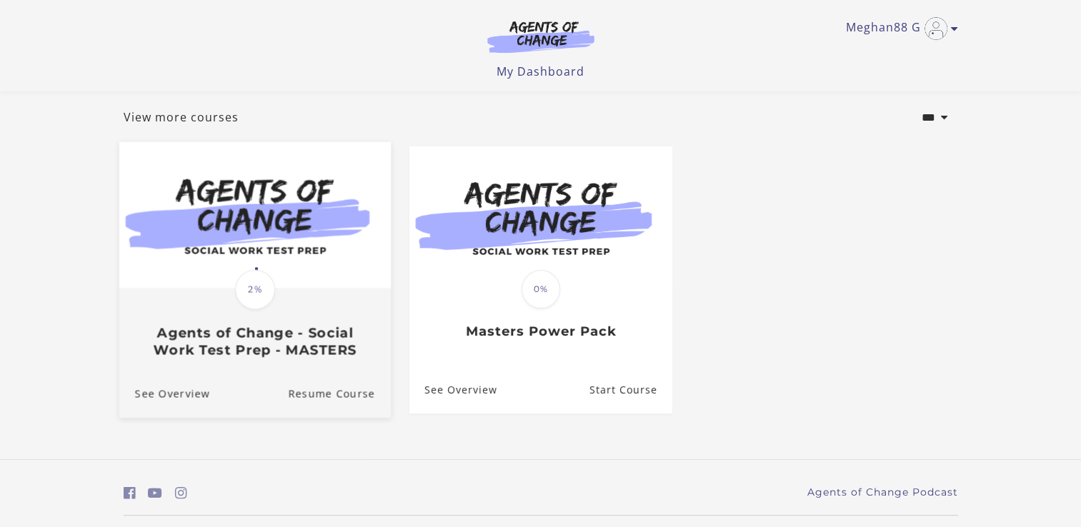
click at [181, 273] on img at bounding box center [255, 215] width 272 height 147
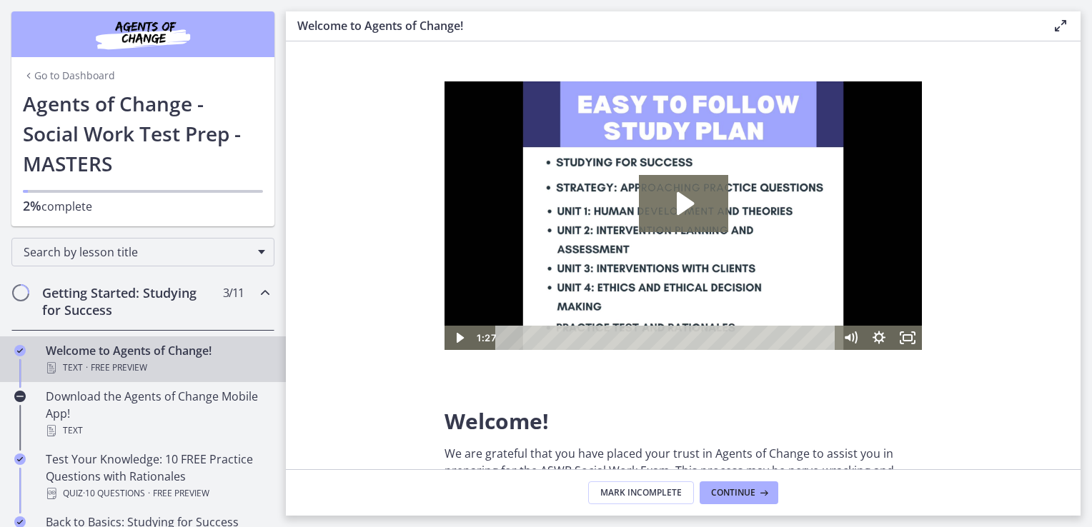
scroll to position [71, 0]
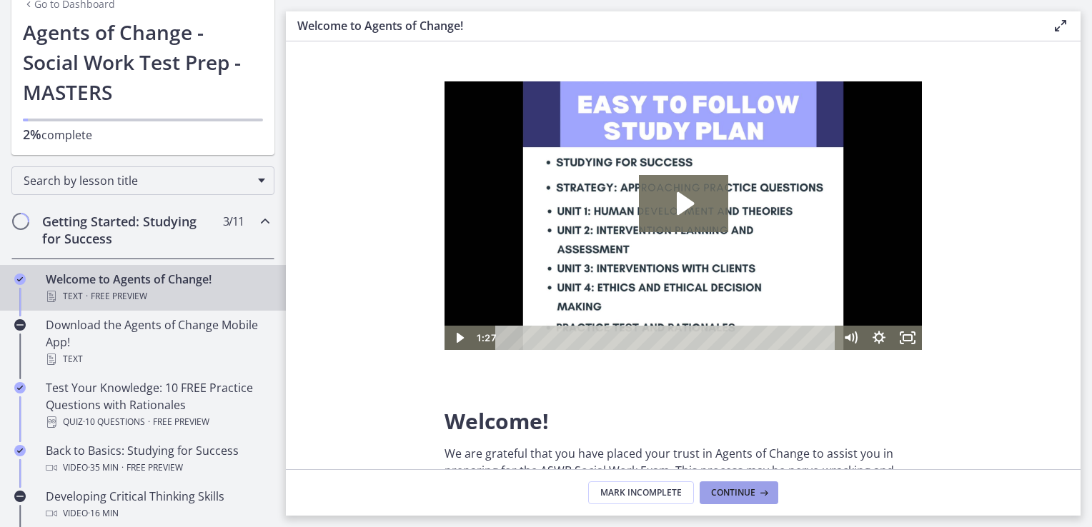
click at [749, 495] on span "Continue" at bounding box center [733, 492] width 44 height 11
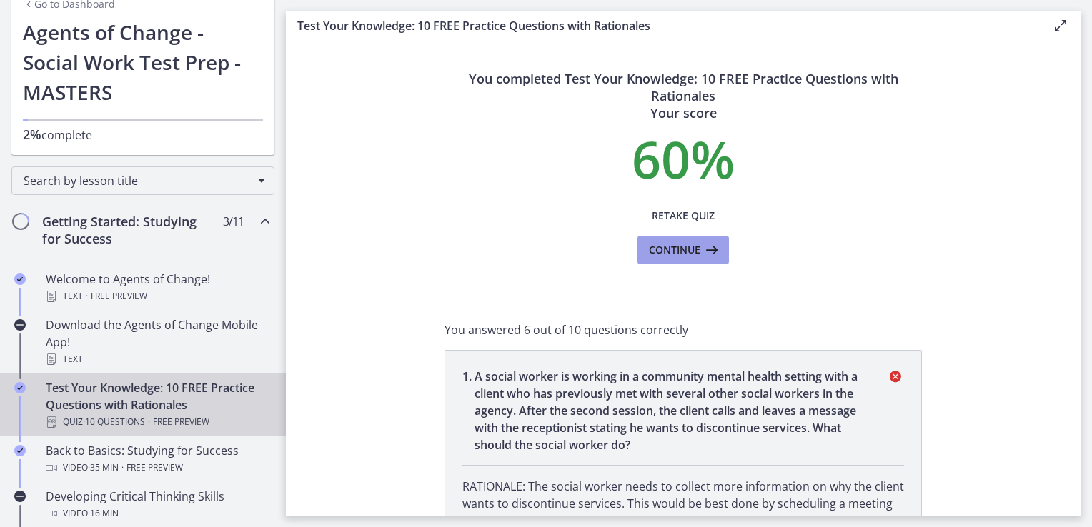
click at [680, 259] on button "Continue" at bounding box center [683, 250] width 91 height 29
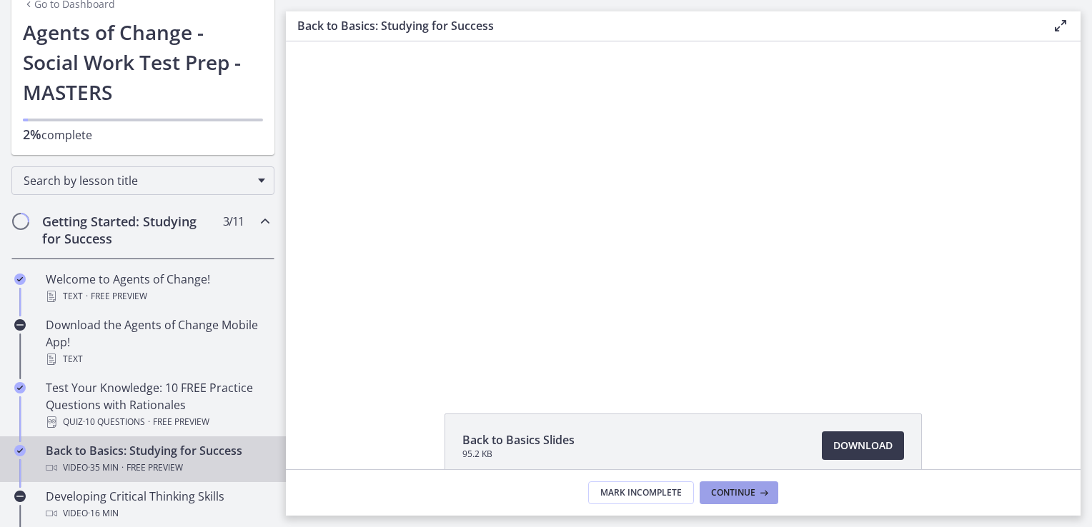
click at [750, 496] on span "Continue" at bounding box center [733, 492] width 44 height 11
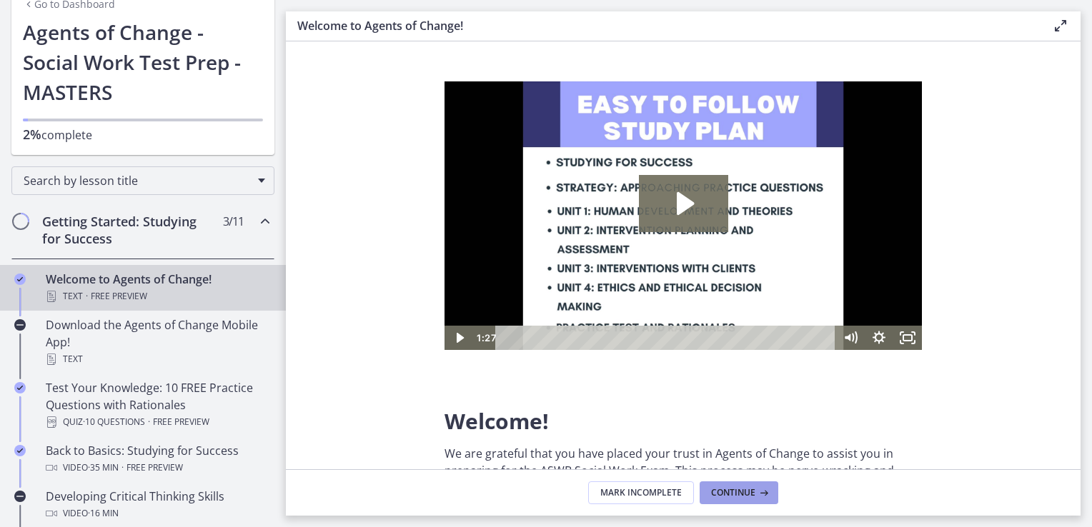
click at [750, 496] on span "Continue" at bounding box center [733, 492] width 44 height 11
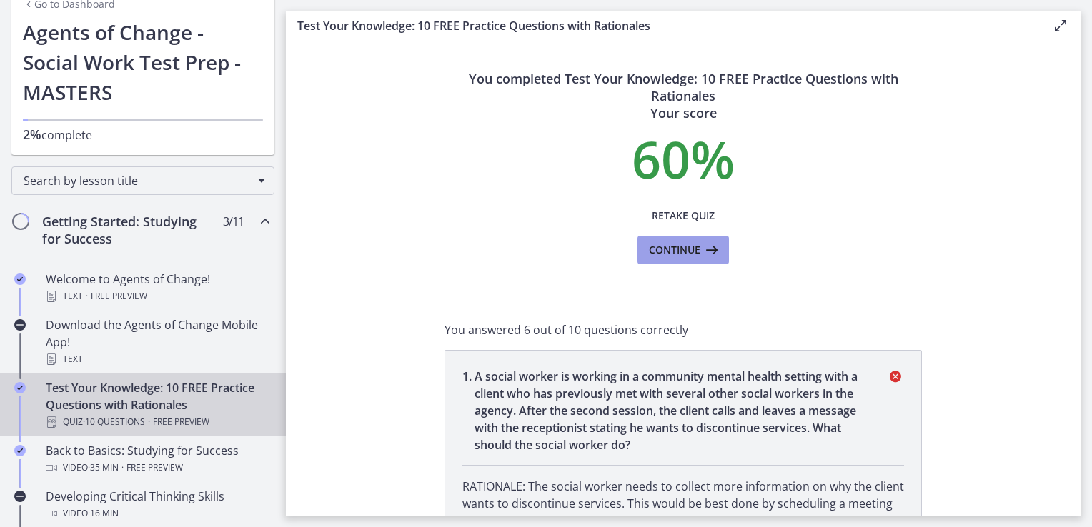
click at [691, 250] on span "Continue" at bounding box center [674, 250] width 51 height 17
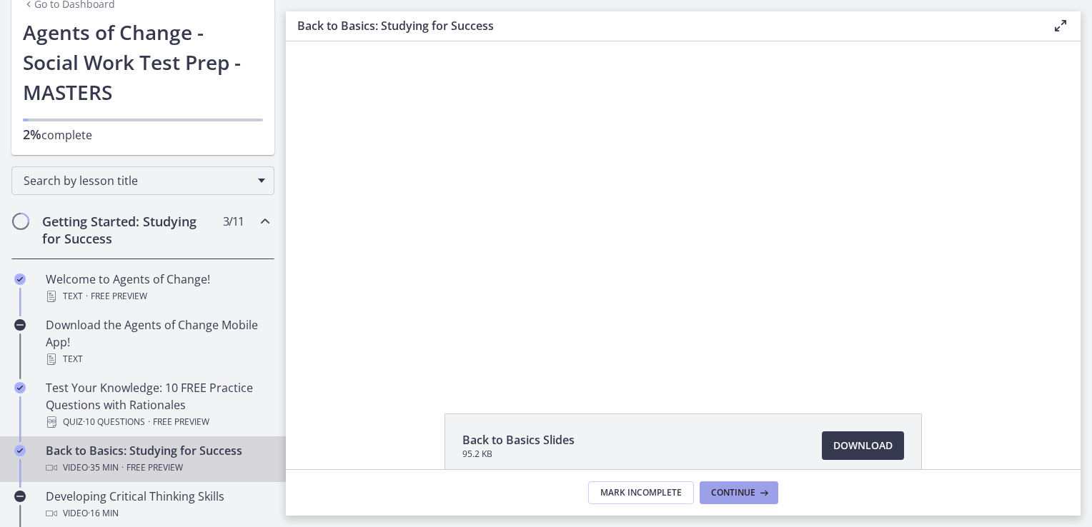
click at [721, 493] on span "Continue" at bounding box center [733, 492] width 44 height 11
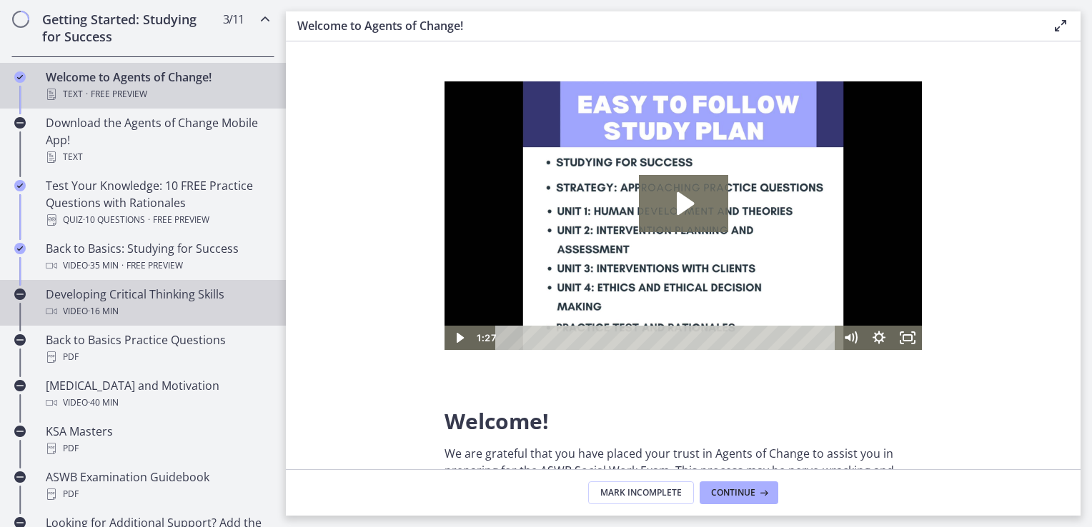
scroll to position [286, 0]
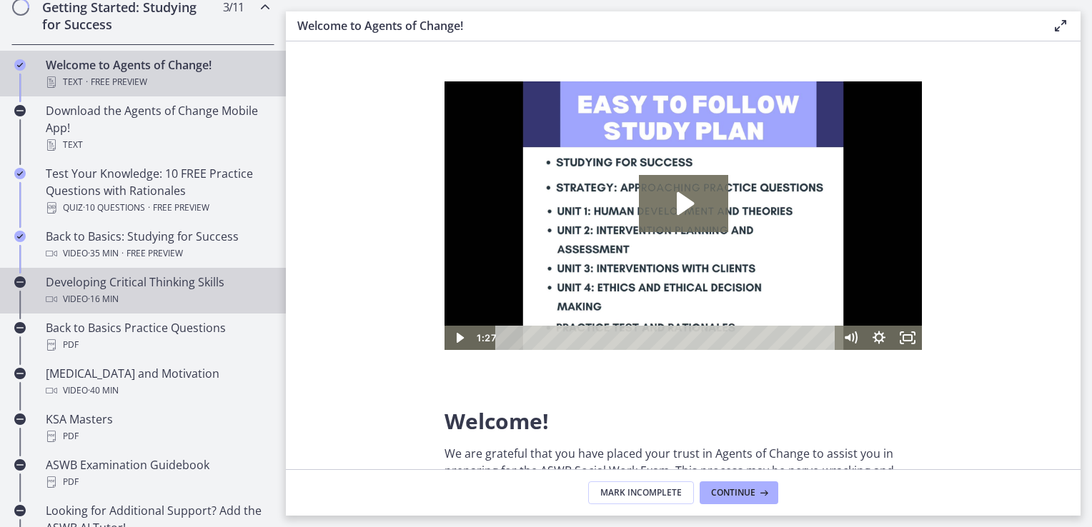
click at [81, 276] on div "Developing Critical Thinking Skills Video · 16 min" at bounding box center [157, 291] width 223 height 34
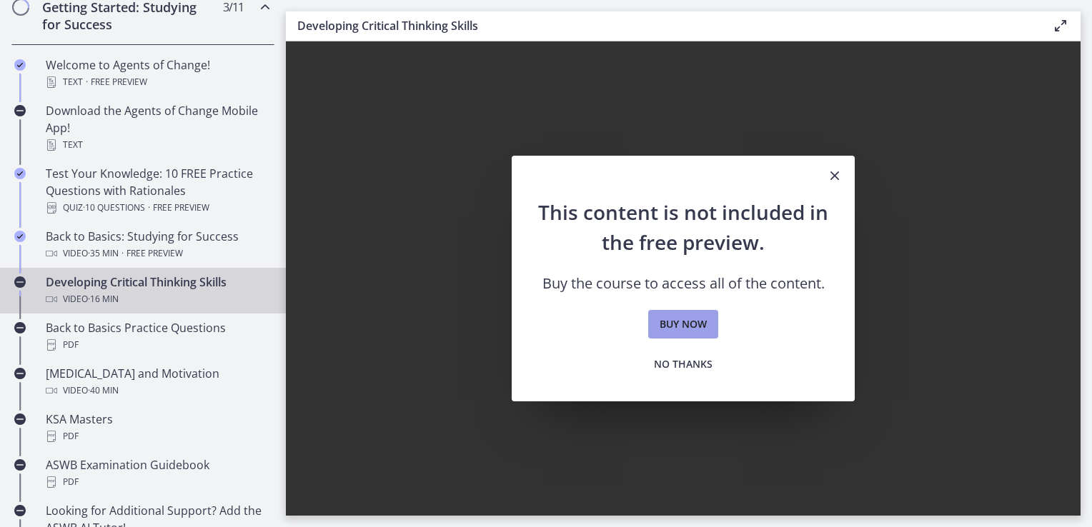
click at [689, 326] on span "Buy now" at bounding box center [683, 324] width 47 height 17
